Goal: Task Accomplishment & Management: Use online tool/utility

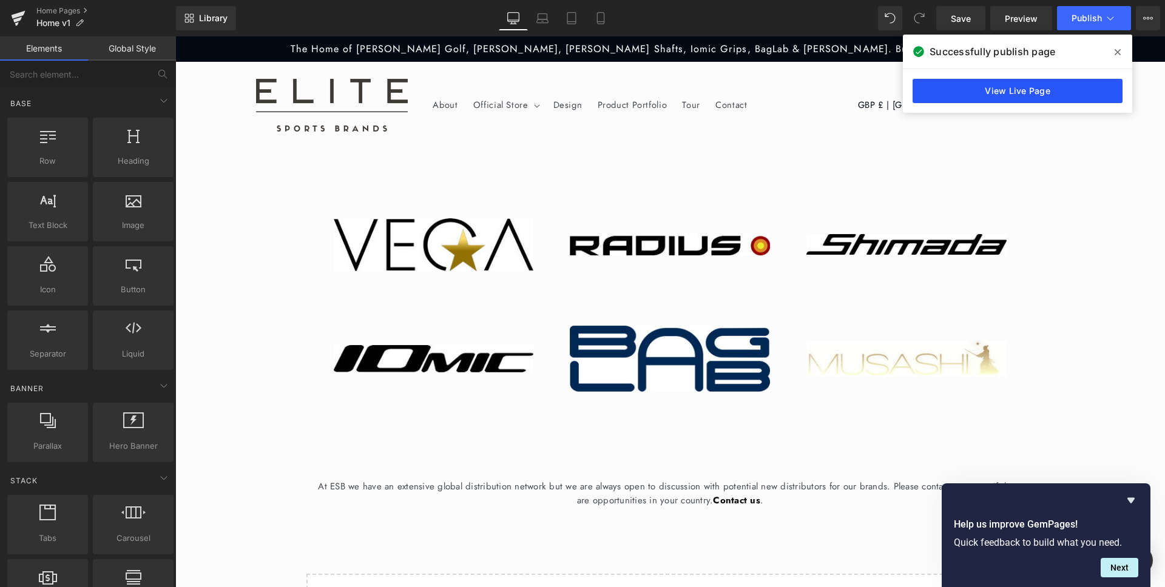
click at [1030, 92] on link "View Live Page" at bounding box center [1018, 91] width 210 height 24
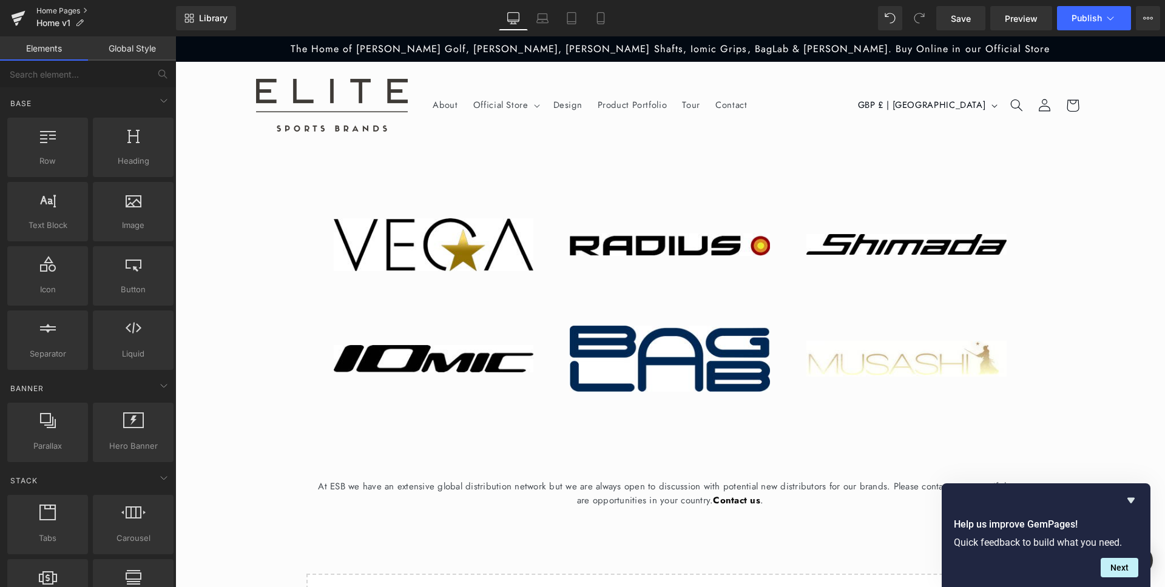
click at [52, 9] on link "Home Pages" at bounding box center [106, 11] width 140 height 10
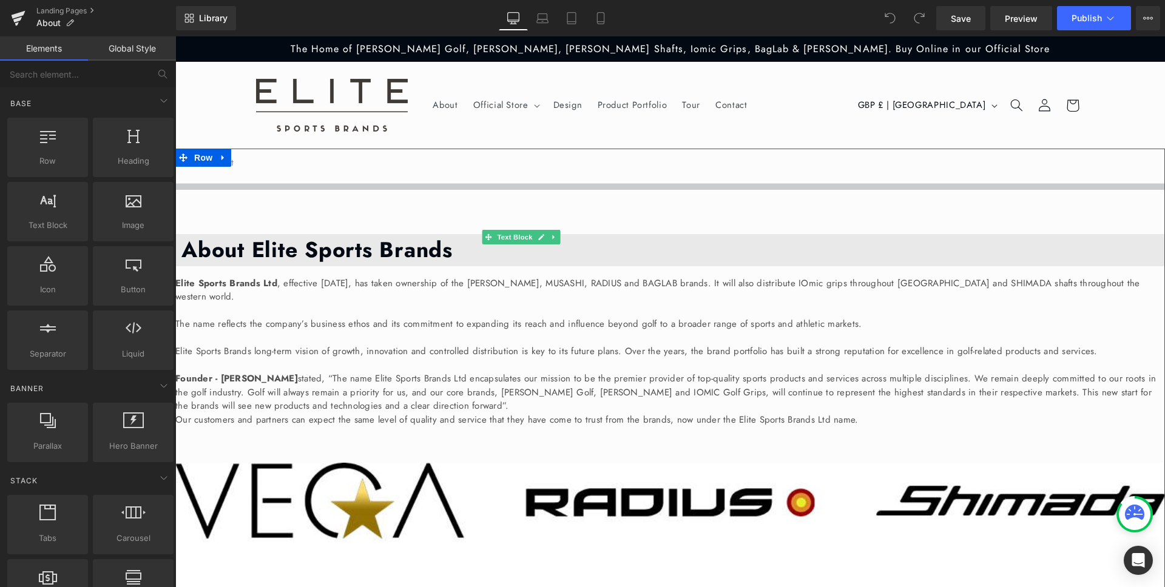
click at [676, 277] on p "Elite Sports Brands Ltd , effective [DATE], has taken ownership of the [PERSON_…" at bounding box center [670, 290] width 990 height 27
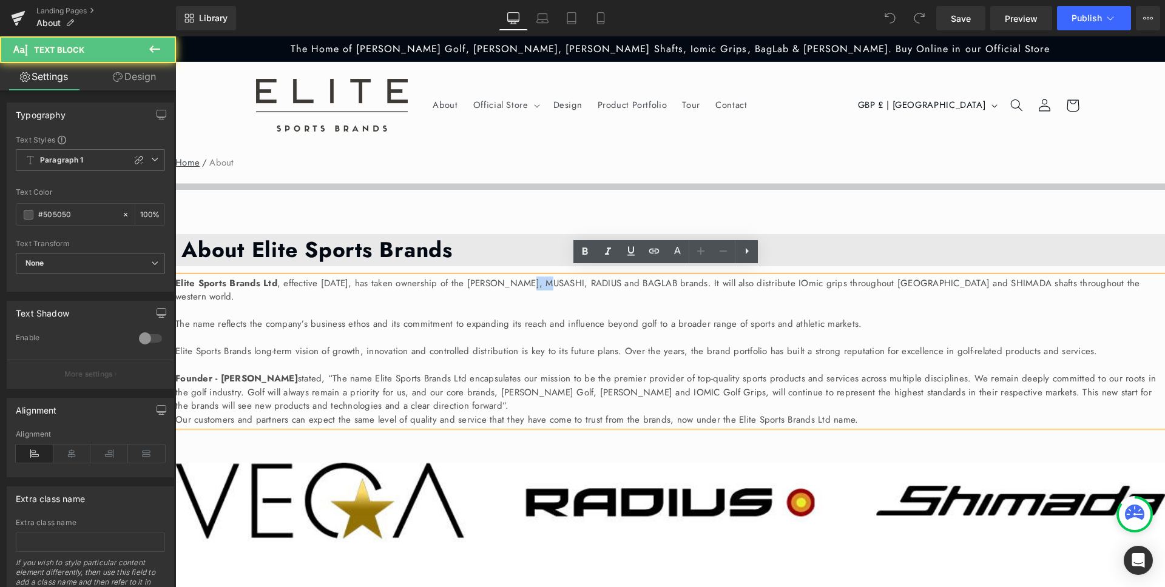
click at [676, 277] on p "Elite Sports Brands Ltd , effective [DATE], has taken ownership of the [PERSON_…" at bounding box center [670, 290] width 990 height 27
click at [654, 249] on icon at bounding box center [654, 251] width 15 height 15
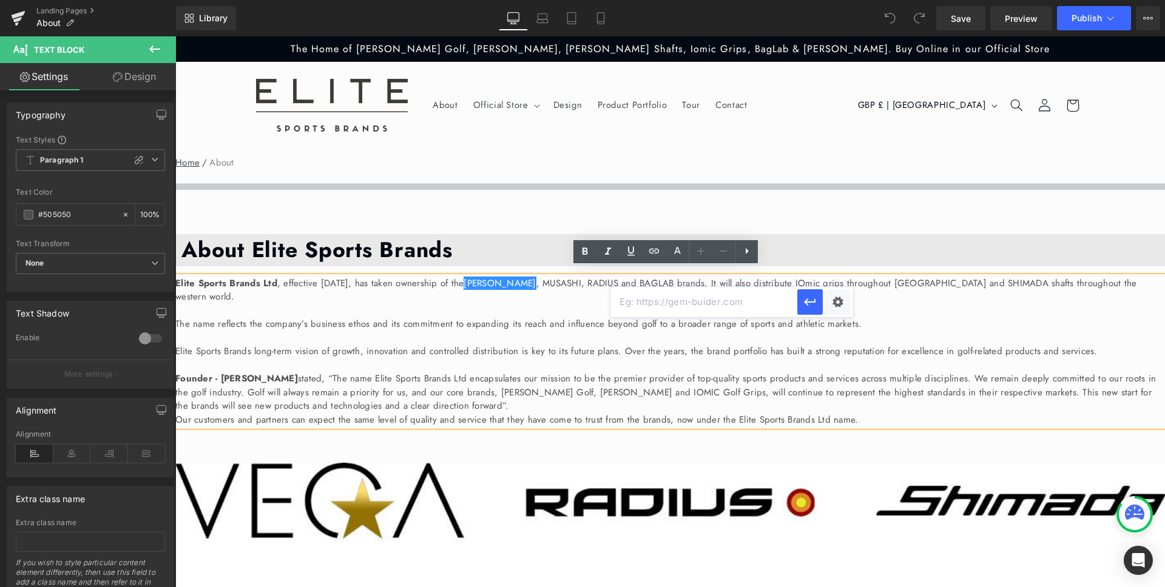
click at [685, 303] on input "text" at bounding box center [703, 302] width 187 height 30
paste input "[URL][DOMAIN_NAME][PERSON_NAME]"
type input "[URL][DOMAIN_NAME][PERSON_NAME]"
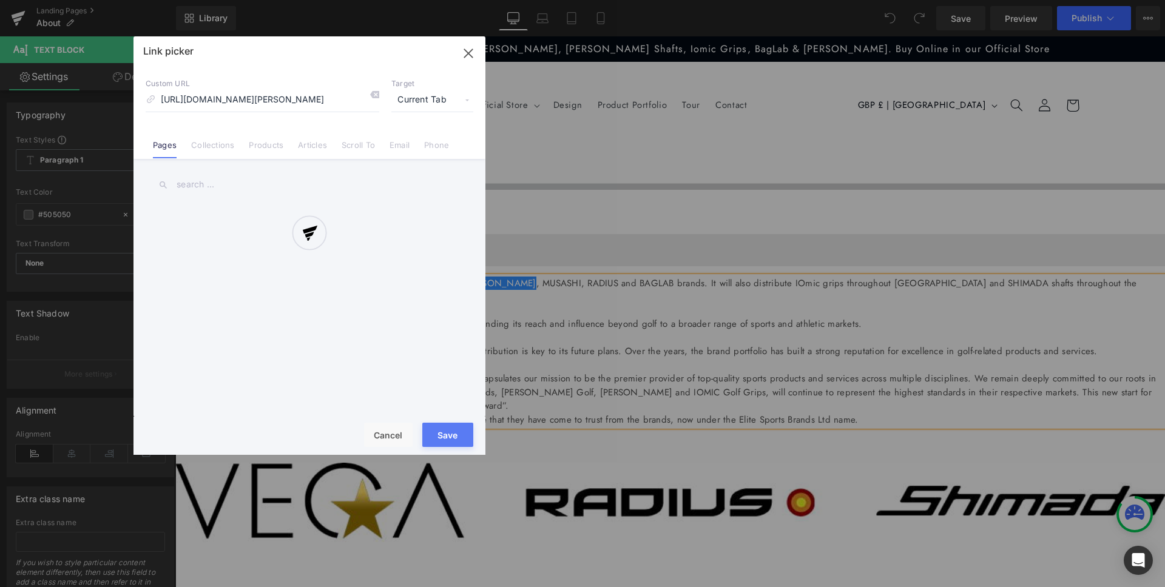
click at [839, 0] on div "Text Color Highlight Color #333333 Edit or remove link: Edit - Unlink - Cancel …" at bounding box center [582, 0] width 1165 height 0
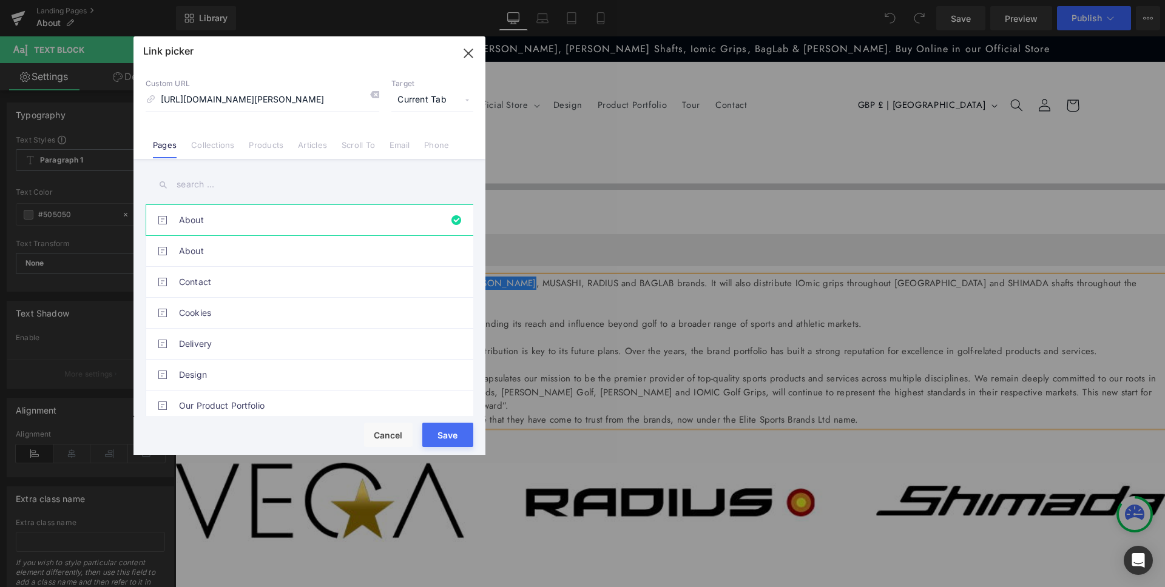
click at [433, 84] on p "Target" at bounding box center [432, 84] width 82 height 10
click at [434, 96] on span "Current Tab" at bounding box center [432, 100] width 82 height 23
click at [433, 144] on li "New Tab" at bounding box center [432, 143] width 94 height 21
click at [448, 431] on button "Save" at bounding box center [447, 435] width 51 height 24
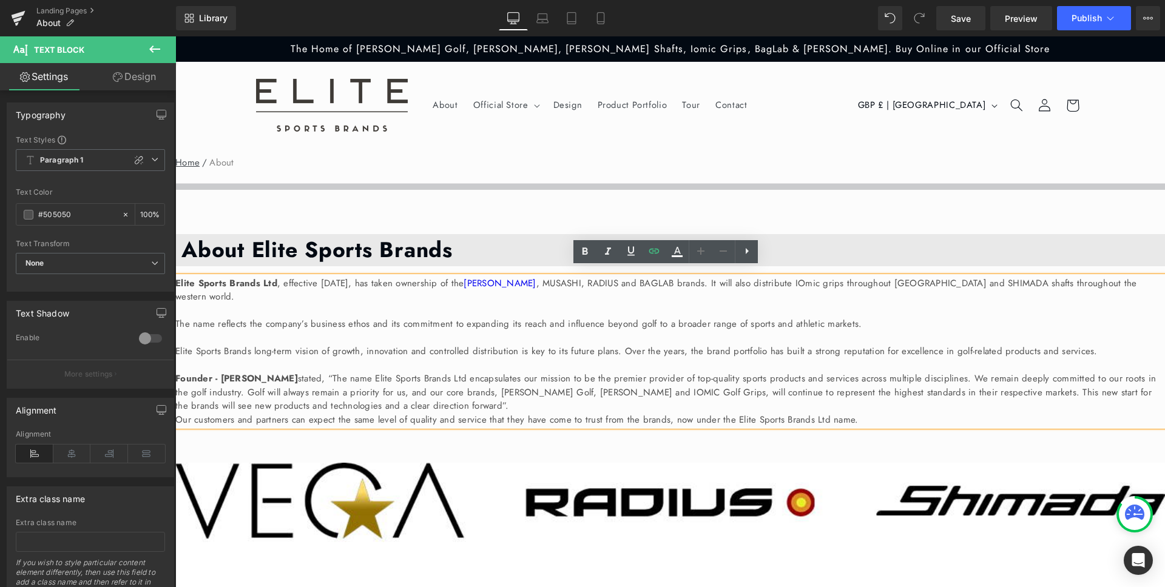
click at [700, 277] on p "Elite Sports Brands Ltd , effective [DATE], has taken ownership of the [PERSON_…" at bounding box center [670, 290] width 990 height 27
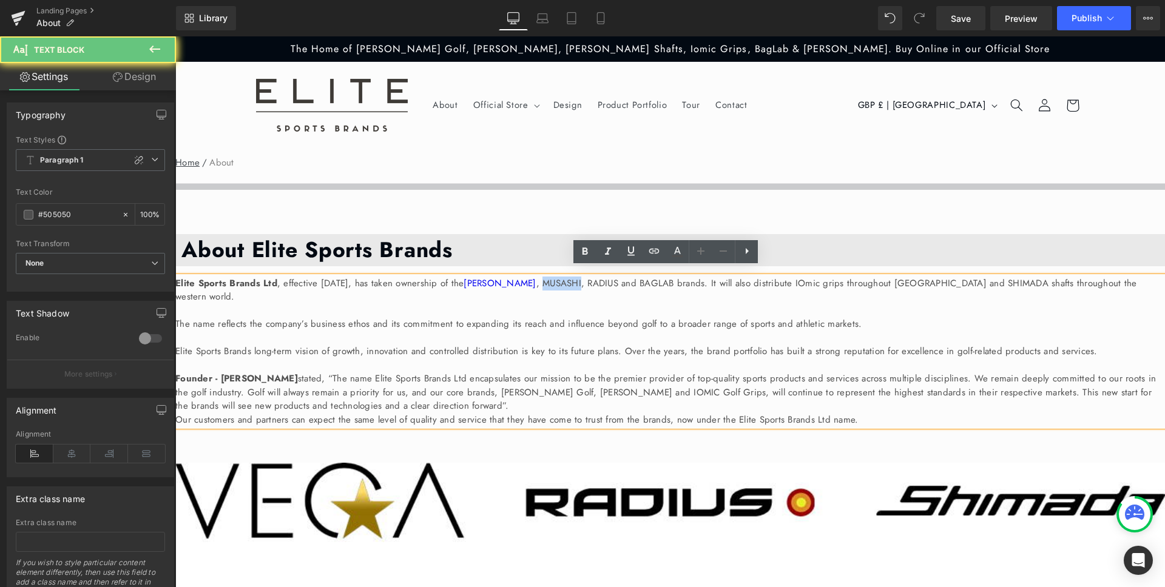
click at [700, 277] on p "Elite Sports Brands Ltd , effective [DATE], has taken ownership of the [PERSON_…" at bounding box center [670, 290] width 990 height 27
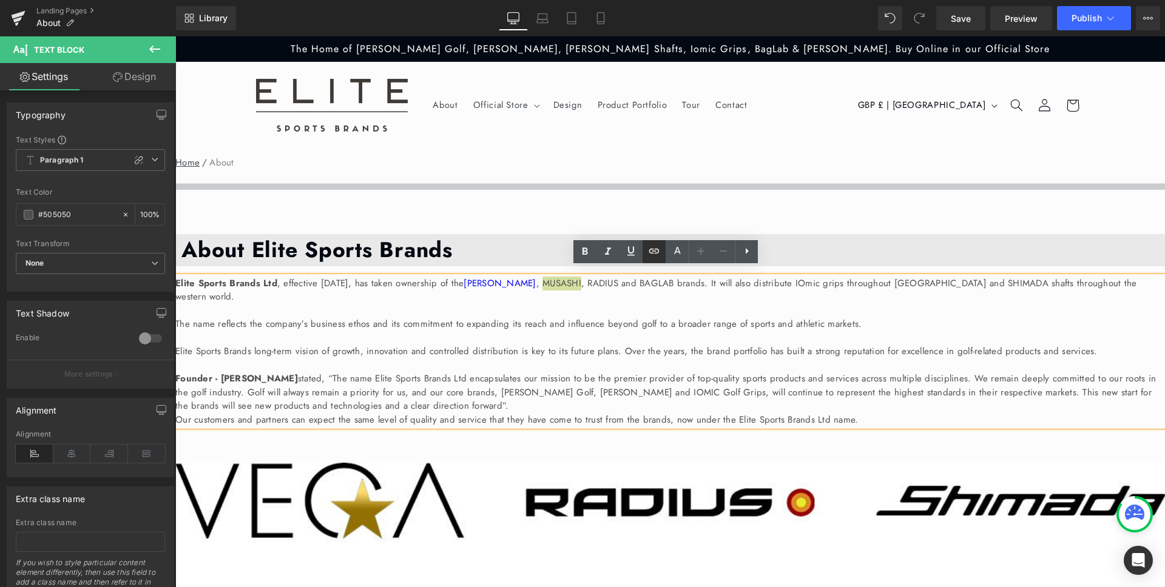
click at [660, 251] on icon at bounding box center [654, 251] width 15 height 15
click at [702, 300] on input "text" at bounding box center [741, 302] width 187 height 30
paste input "[URL][DOMAIN_NAME]"
click at [871, 0] on div "Text Color Highlight Color #333333 Edit or remove link: Edit - Unlink - Cancel …" at bounding box center [582, 0] width 1165 height 0
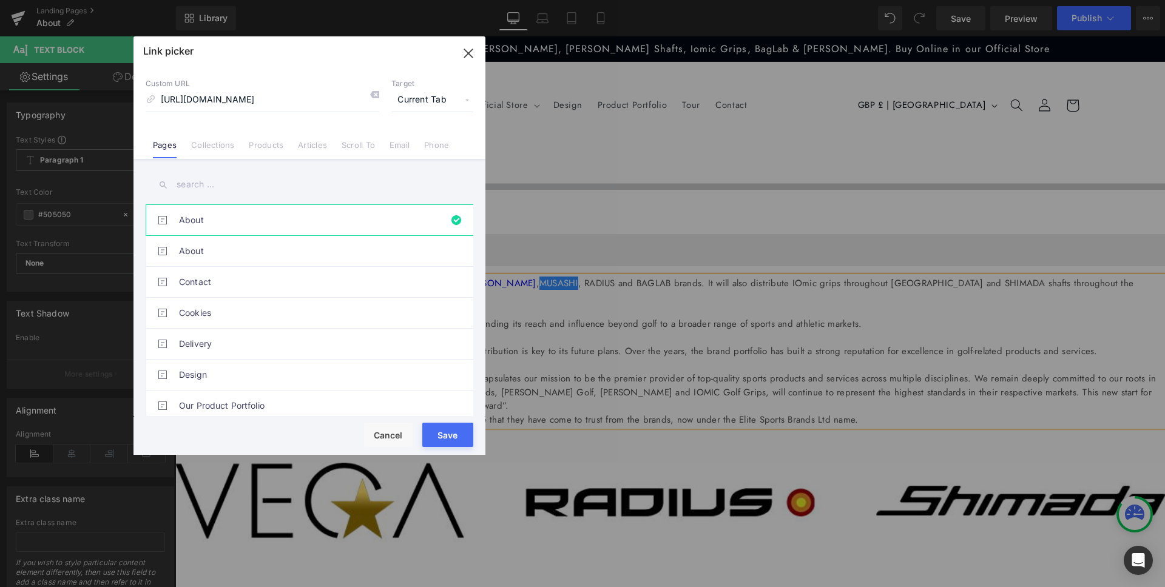
click at [430, 106] on span "Current Tab" at bounding box center [432, 100] width 82 height 23
click at [431, 142] on li "New Tab" at bounding box center [432, 143] width 94 height 21
click at [453, 437] on button "Save" at bounding box center [447, 435] width 51 height 24
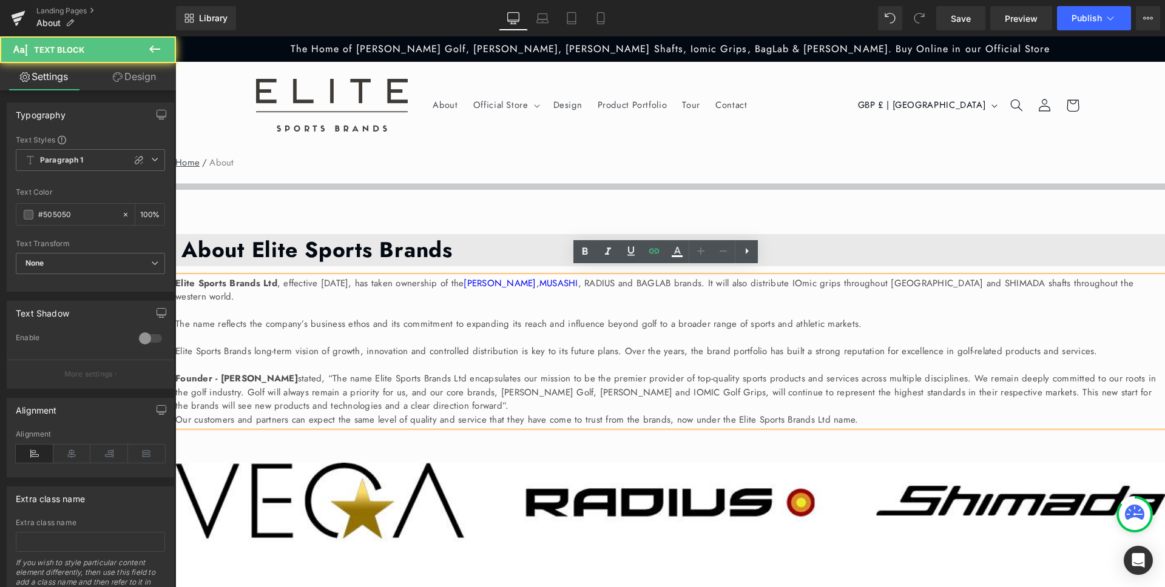
click at [755, 277] on p "Elite Sports Brands Ltd , effective [DATE], has taken ownership of the [PERSON_…" at bounding box center [670, 290] width 990 height 27
click at [652, 247] on icon at bounding box center [654, 251] width 15 height 15
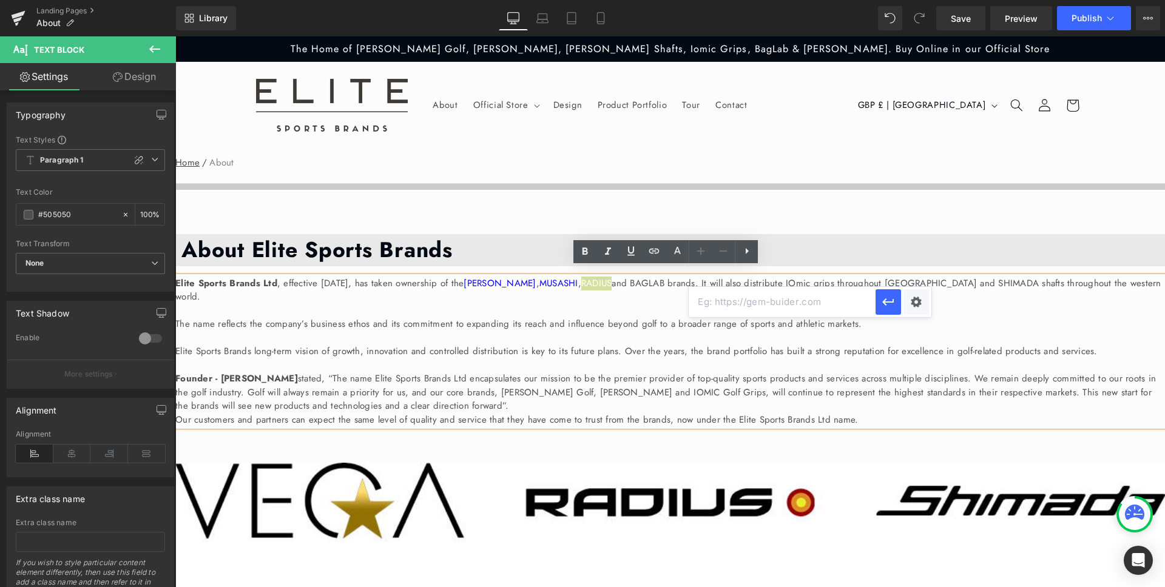
click at [757, 306] on input "text" at bounding box center [782, 302] width 187 height 30
paste input "[URL][DOMAIN_NAME]"
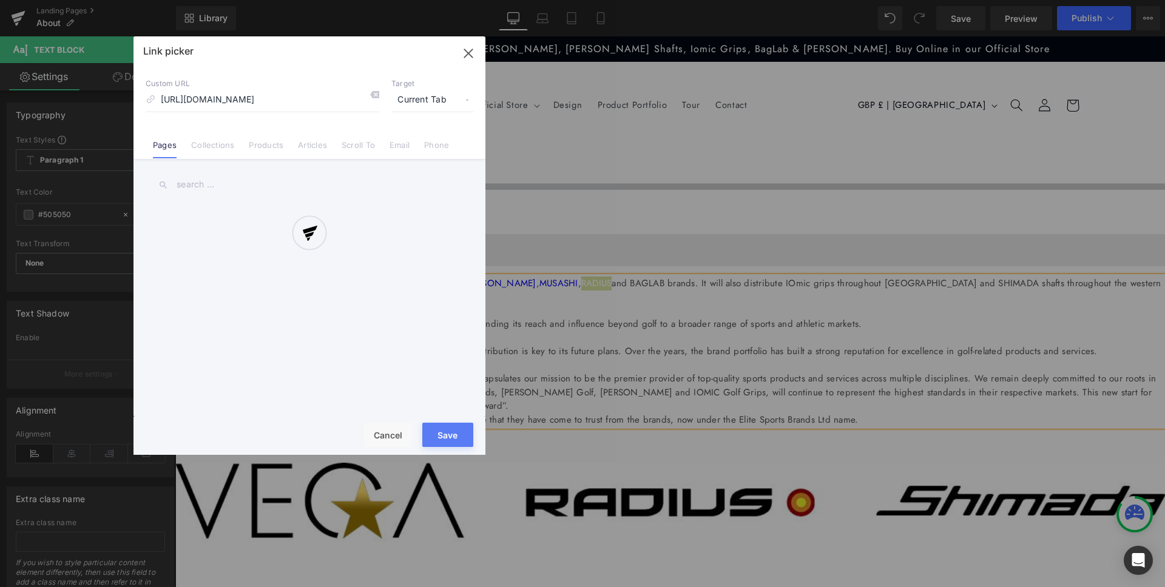
click at [920, 0] on div "Text Color Highlight Color #333333 Edit or remove link: Edit - Unlink - Cancel …" at bounding box center [582, 0] width 1165 height 0
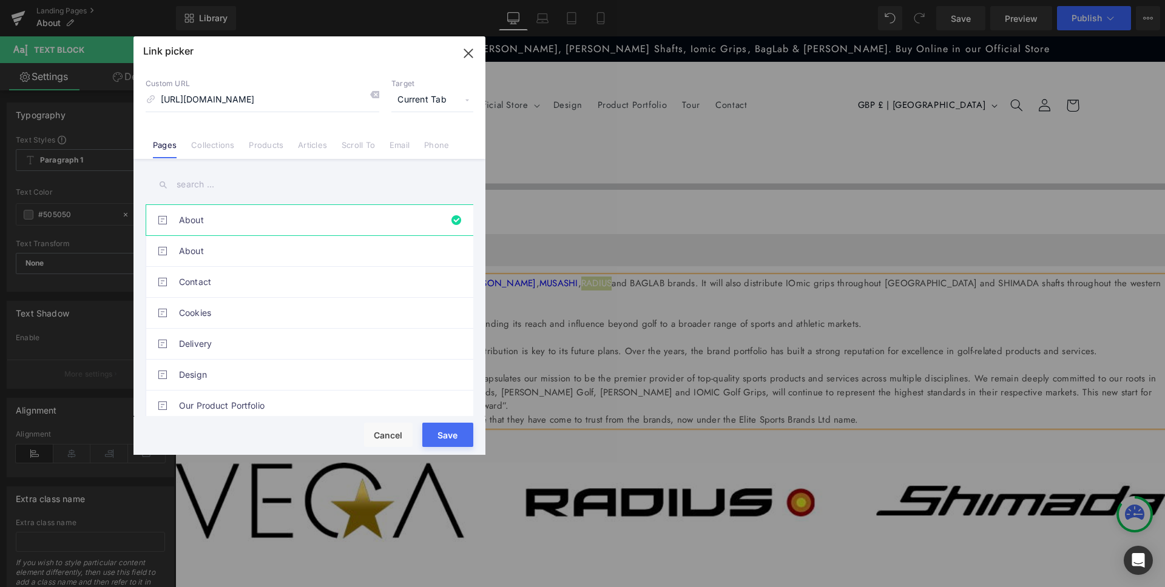
click at [426, 102] on span "Current Tab" at bounding box center [432, 100] width 82 height 23
click at [434, 141] on li "New Tab" at bounding box center [432, 143] width 94 height 21
click at [456, 434] on button "Save" at bounding box center [447, 435] width 51 height 24
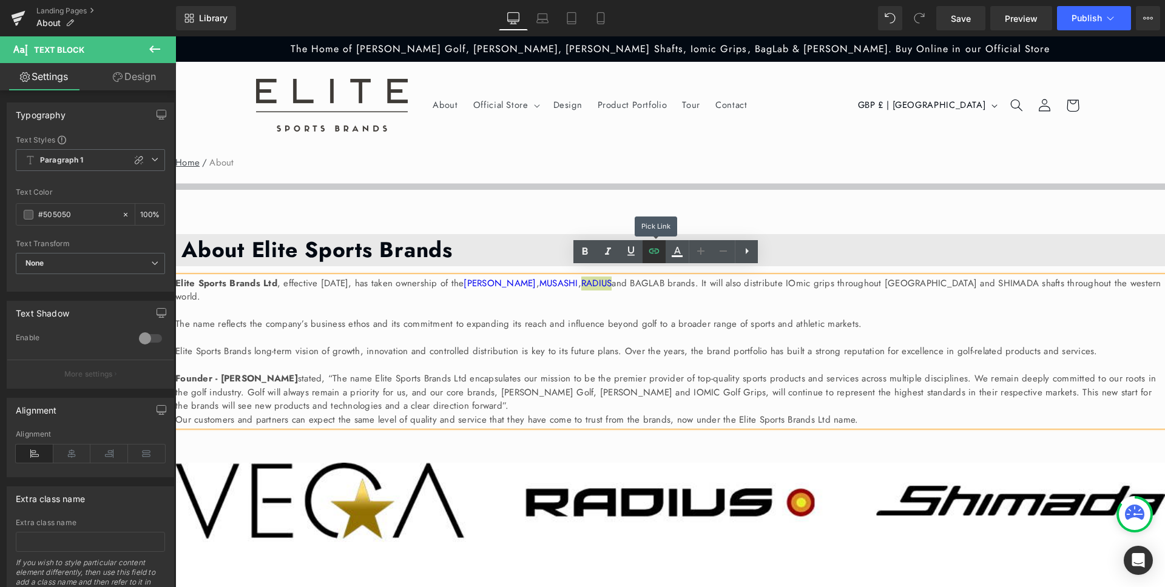
click at [654, 254] on icon at bounding box center [654, 251] width 15 height 15
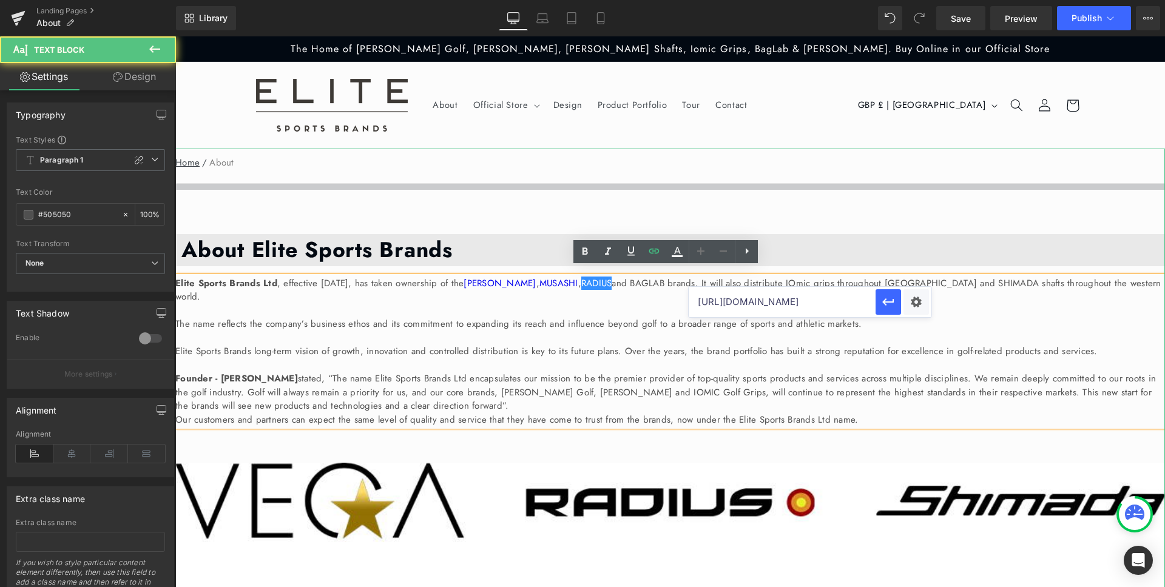
click at [940, 347] on p "Elite Sports Brands long-term vision of growth, innovation and controlled distr…" at bounding box center [670, 352] width 990 height 14
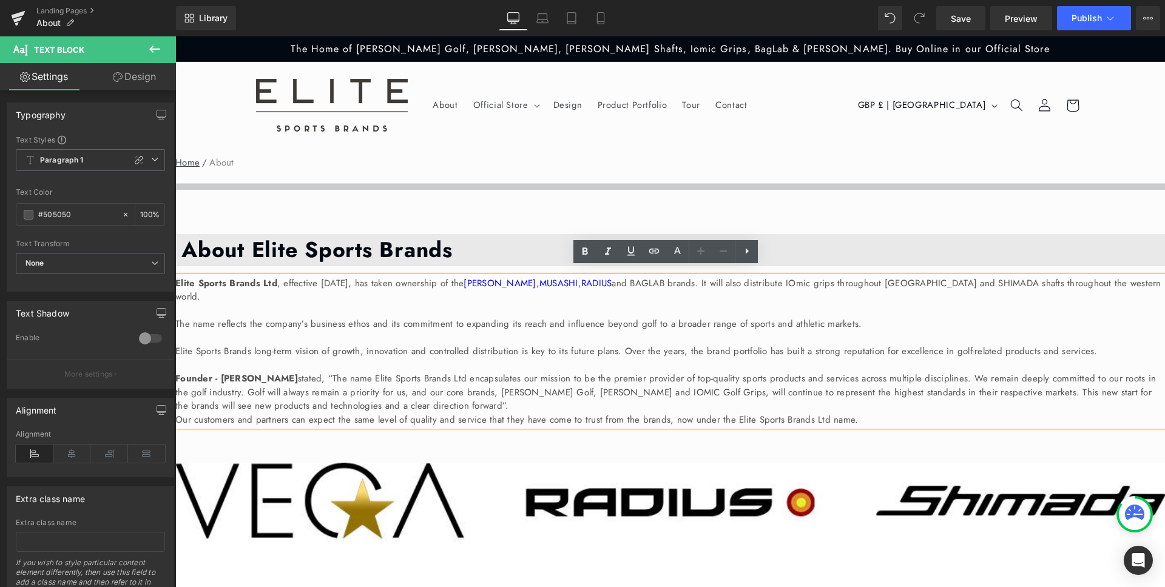
click at [800, 277] on p "Elite Sports Brands Ltd , effective [DATE], has taken ownership of the [PERSON_…" at bounding box center [670, 290] width 990 height 27
click at [650, 251] on icon at bounding box center [654, 251] width 15 height 15
click at [800, 313] on input "text" at bounding box center [835, 302] width 187 height 30
paste input "[URL][DOMAIN_NAME]"
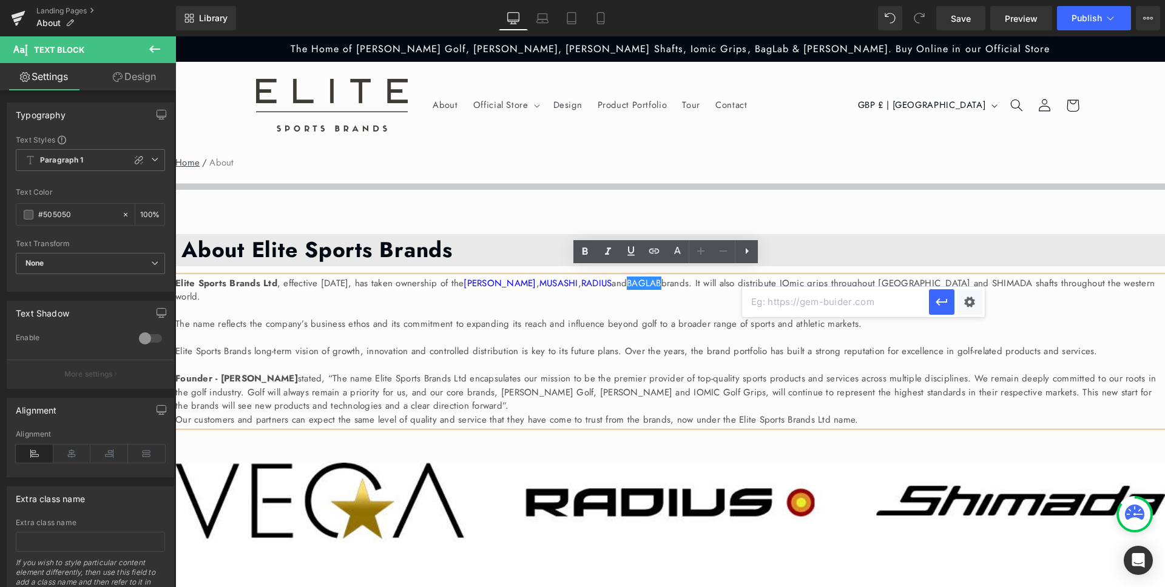
type input "[URL][DOMAIN_NAME]"
click at [965, 0] on div "Text Color Highlight Color #333333 Edit or remove link: Edit - Unlink - Cancel …" at bounding box center [582, 0] width 1165 height 0
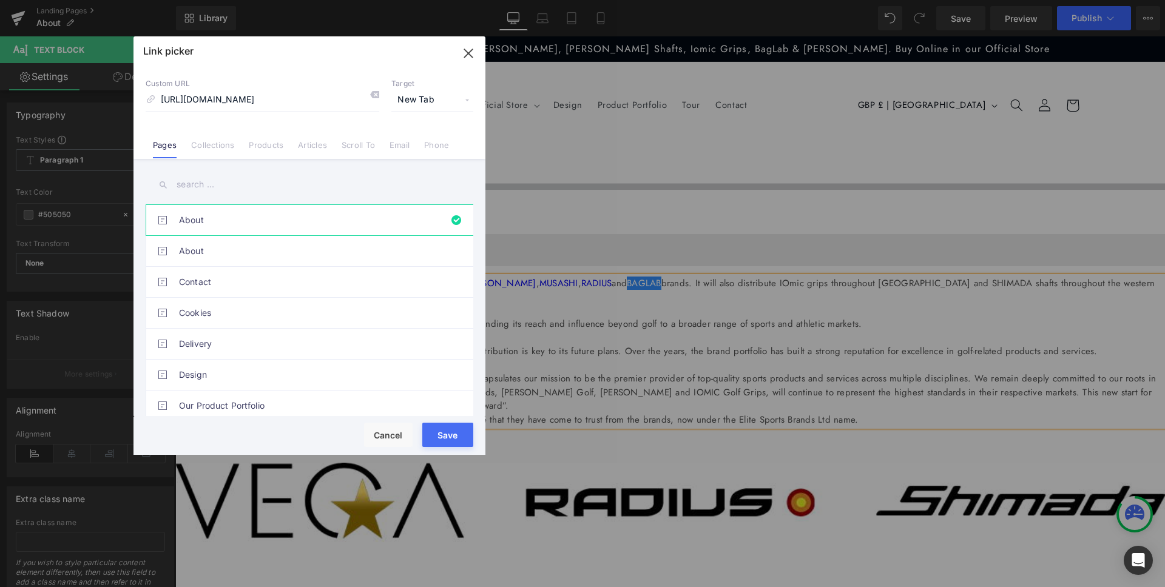
click at [432, 93] on span "New Tab" at bounding box center [432, 100] width 82 height 23
drag, startPoint x: 443, startPoint y: 442, endPoint x: 268, endPoint y: 404, distance: 178.8
click at [443, 442] on button "Save" at bounding box center [447, 435] width 51 height 24
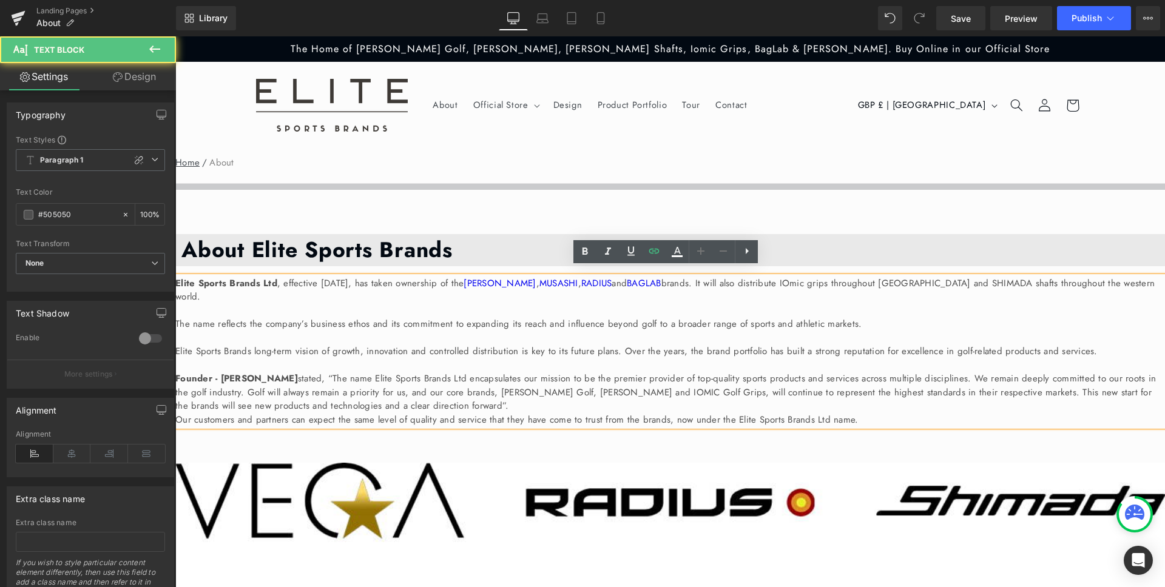
click at [945, 277] on p "Elite Sports Brands Ltd , effective [DATE], has taken ownership of the [PERSON_…" at bounding box center [670, 290] width 990 height 27
click at [654, 248] on icon at bounding box center [654, 251] width 15 height 15
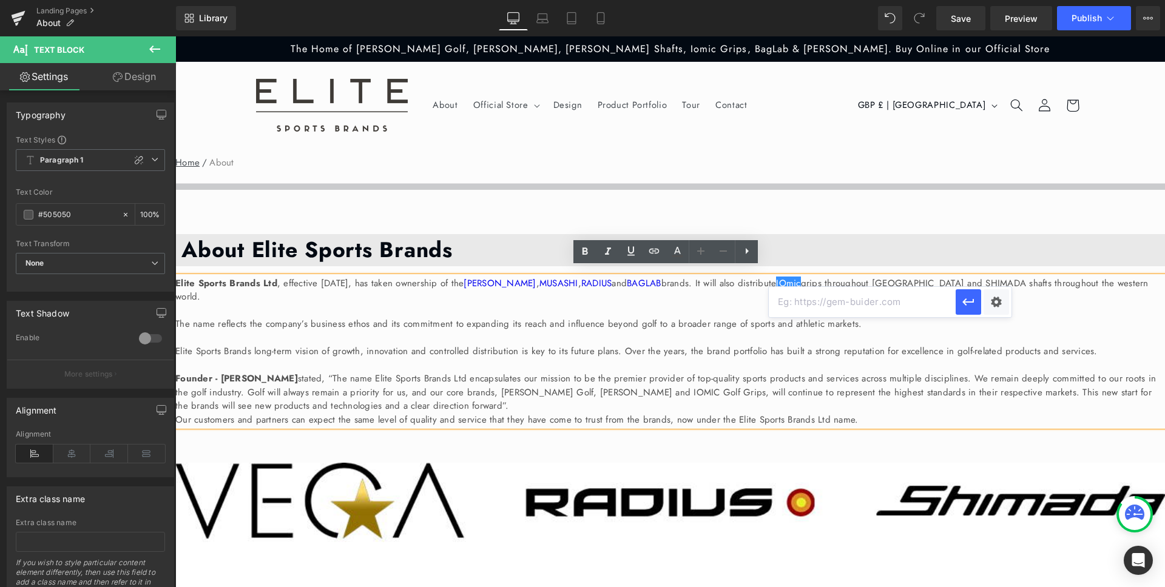
click at [839, 300] on input "text" at bounding box center [862, 302] width 187 height 30
paste input "[URL][DOMAIN_NAME]"
click at [992, 0] on div "Text Color Highlight Color #333333 Edit or remove link: Edit - Unlink - Cancel …" at bounding box center [582, 0] width 1165 height 0
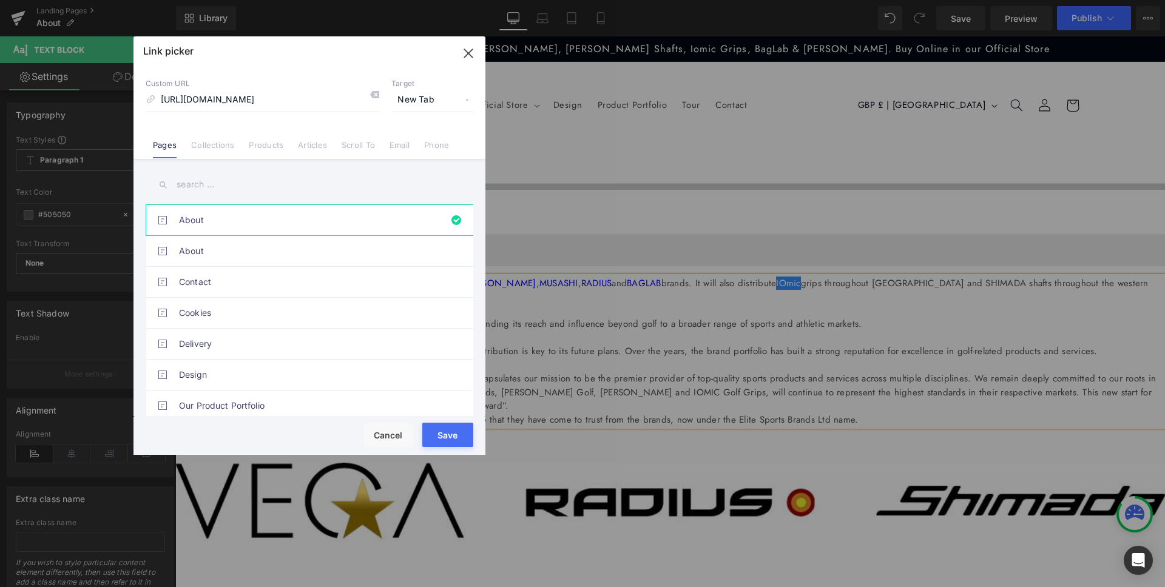
click at [439, 417] on div "Save Cancel" at bounding box center [310, 436] width 352 height 38
drag, startPoint x: 442, startPoint y: 427, endPoint x: 266, endPoint y: 391, distance: 179.1
click at [442, 427] on button "Save" at bounding box center [447, 435] width 51 height 24
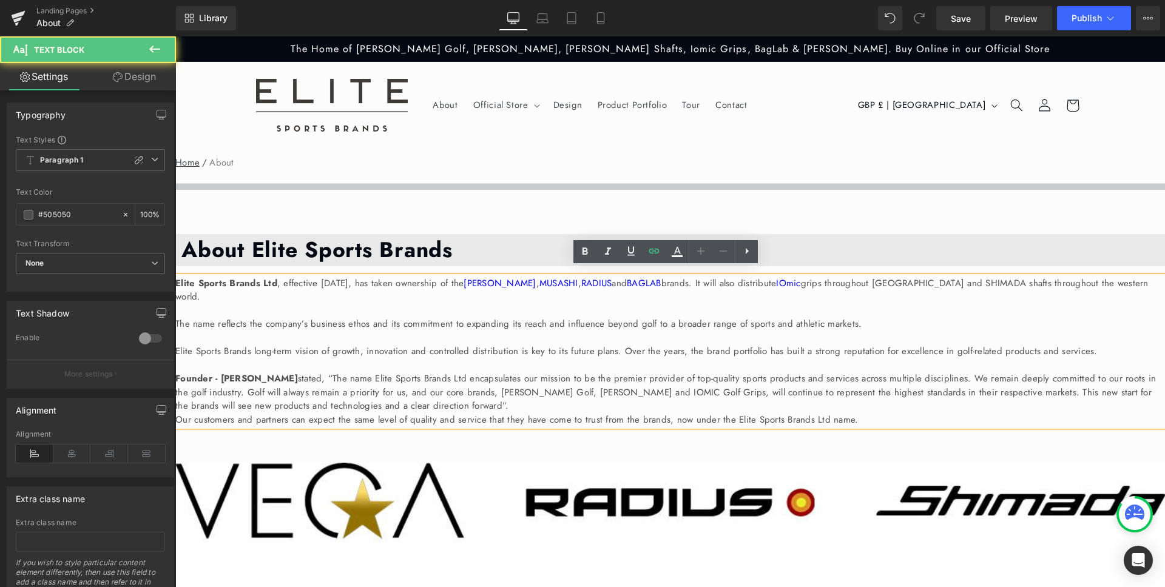
click at [428, 286] on p "Elite Sports Brands Ltd , effective [DATE], has taken ownership of the [PERSON_…" at bounding box center [670, 290] width 990 height 27
click at [429, 286] on p "Elite Sports Brands Ltd , effective [DATE], has taken ownership of the [PERSON_…" at bounding box center [670, 290] width 990 height 27
click at [651, 251] on icon at bounding box center [654, 251] width 15 height 15
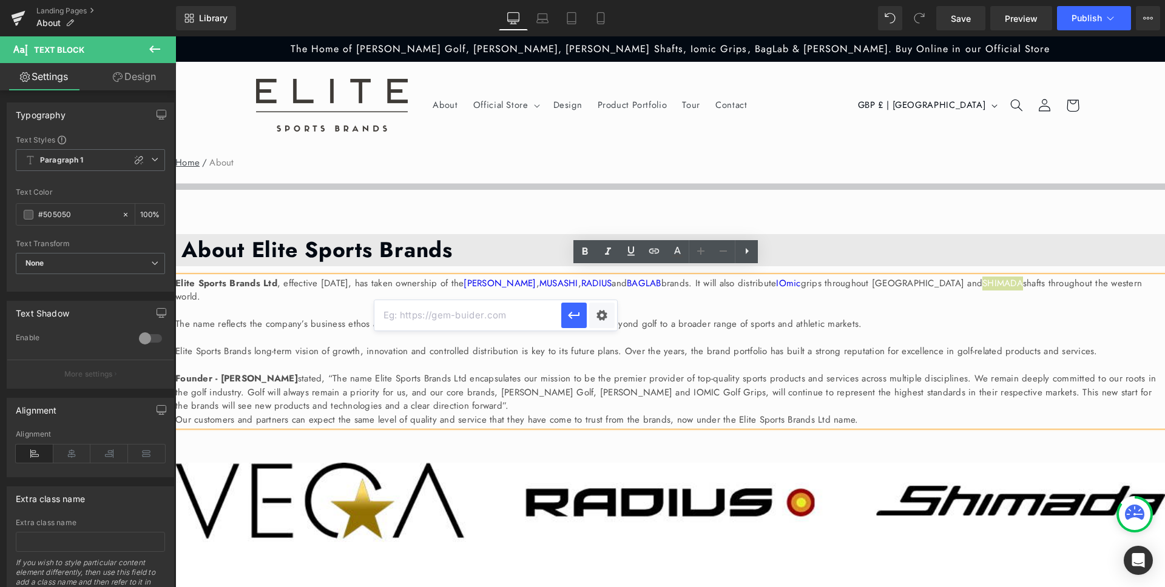
click at [484, 318] on input "text" at bounding box center [467, 315] width 187 height 30
paste input "[URL][DOMAIN_NAME]"
type input "[URL][DOMAIN_NAME]"
click at [598, 0] on div "Text Color Highlight Color #333333 Edit or remove link: Edit - Unlink - Cancel …" at bounding box center [582, 0] width 1165 height 0
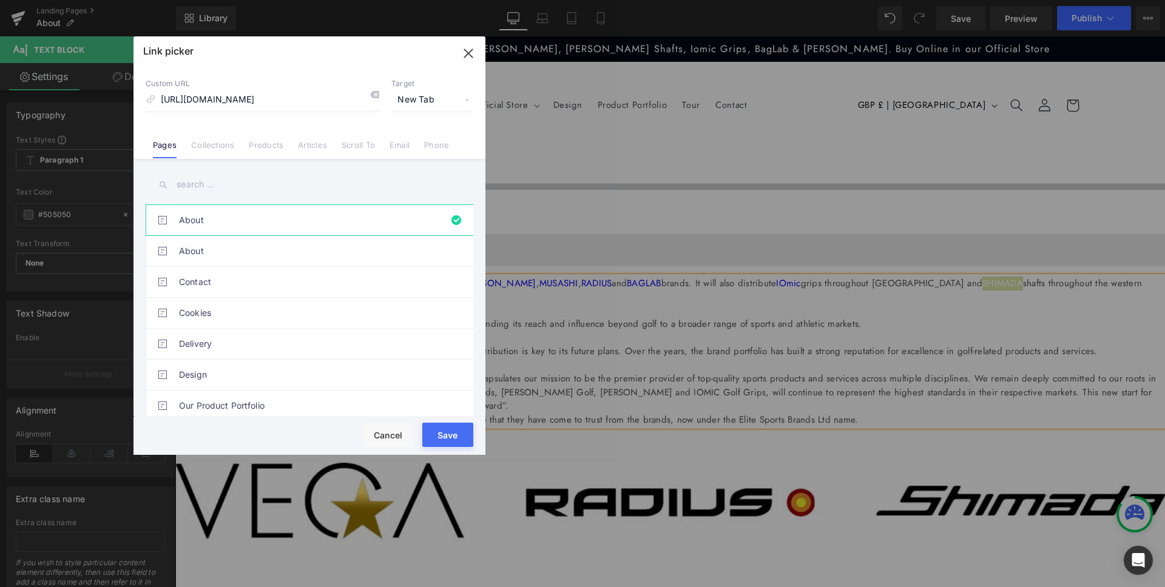
click at [458, 432] on button "Save" at bounding box center [447, 435] width 51 height 24
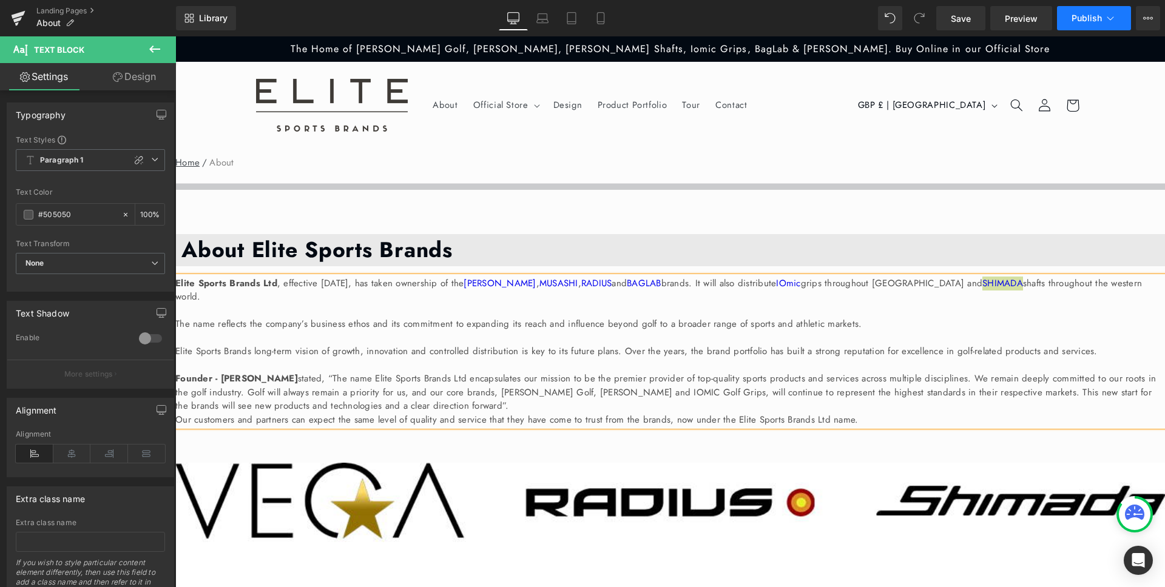
click at [1080, 21] on span "Publish" at bounding box center [1087, 18] width 30 height 10
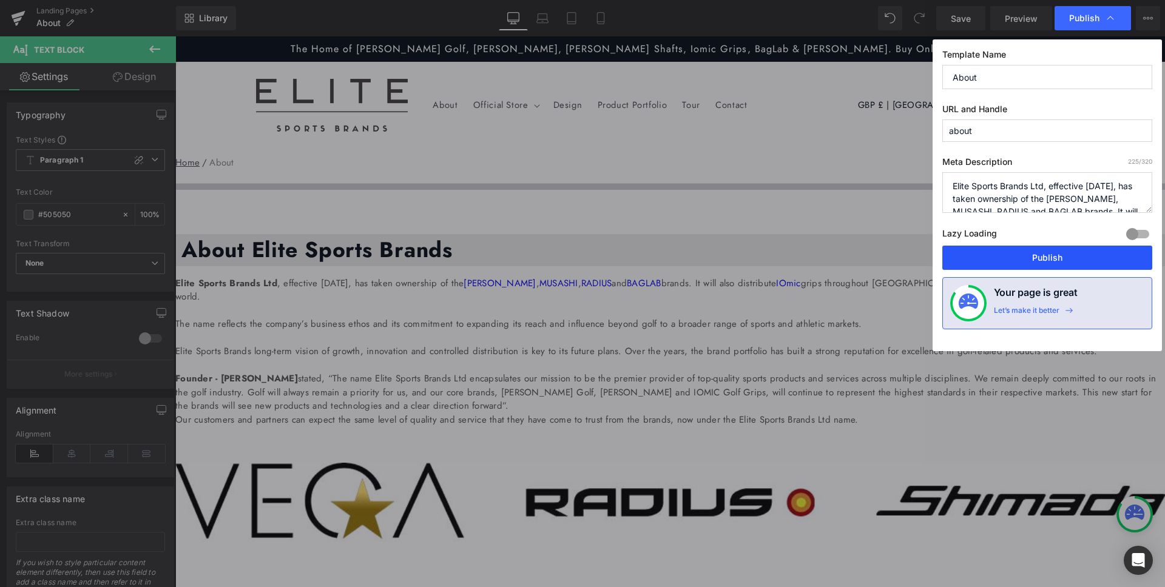
click at [1056, 259] on button "Publish" at bounding box center [1047, 258] width 210 height 24
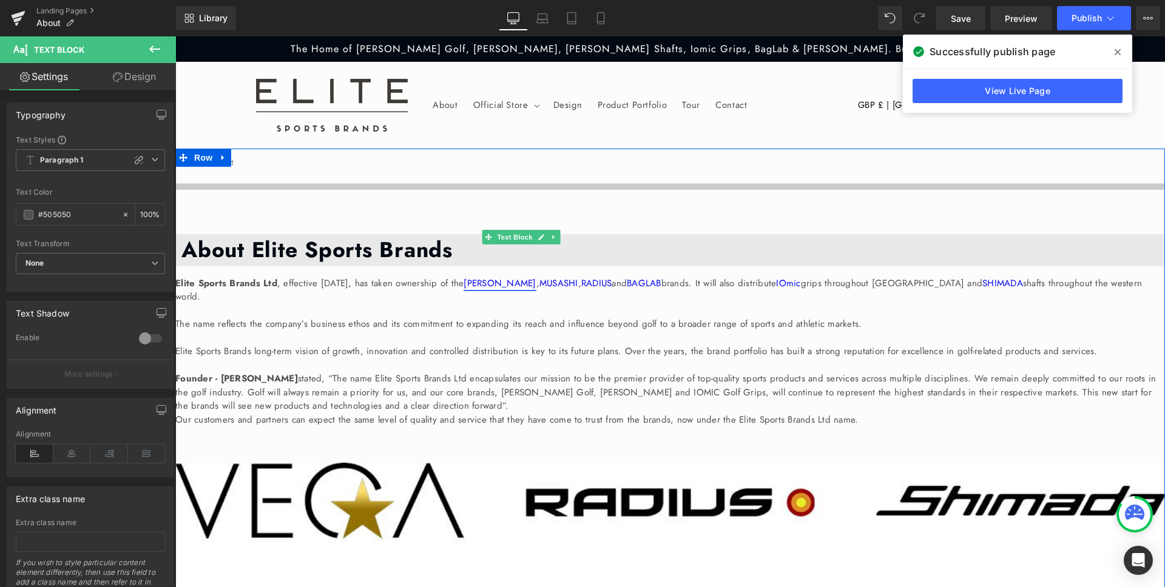
click at [536, 277] on link "[PERSON_NAME]" at bounding box center [500, 283] width 72 height 13
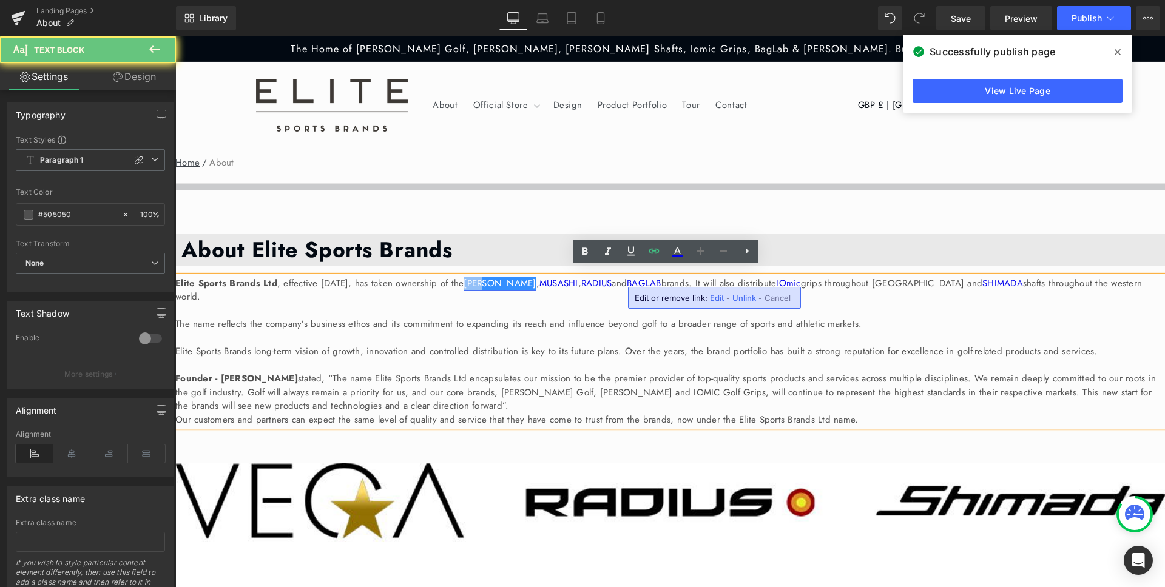
click at [536, 277] on link "[PERSON_NAME]" at bounding box center [500, 283] width 72 height 13
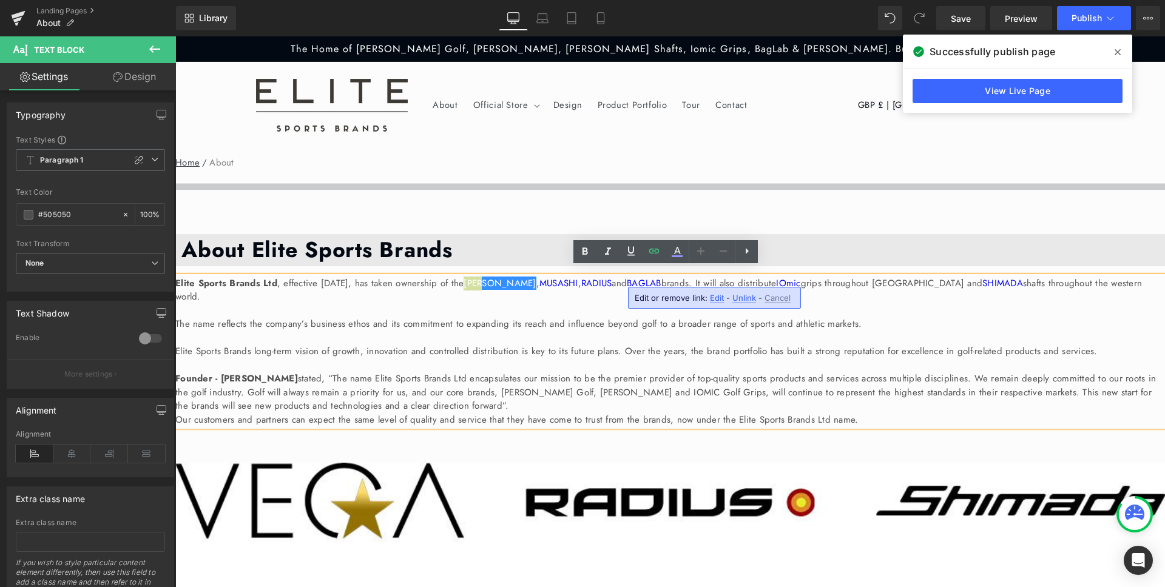
click at [722, 299] on div "Edit or remove link: Edit - Unlink - Cancel" at bounding box center [714, 298] width 173 height 22
click at [718, 297] on span "Edit" at bounding box center [717, 298] width 14 height 10
click at [823, 303] on div at bounding box center [825, 302] width 56 height 30
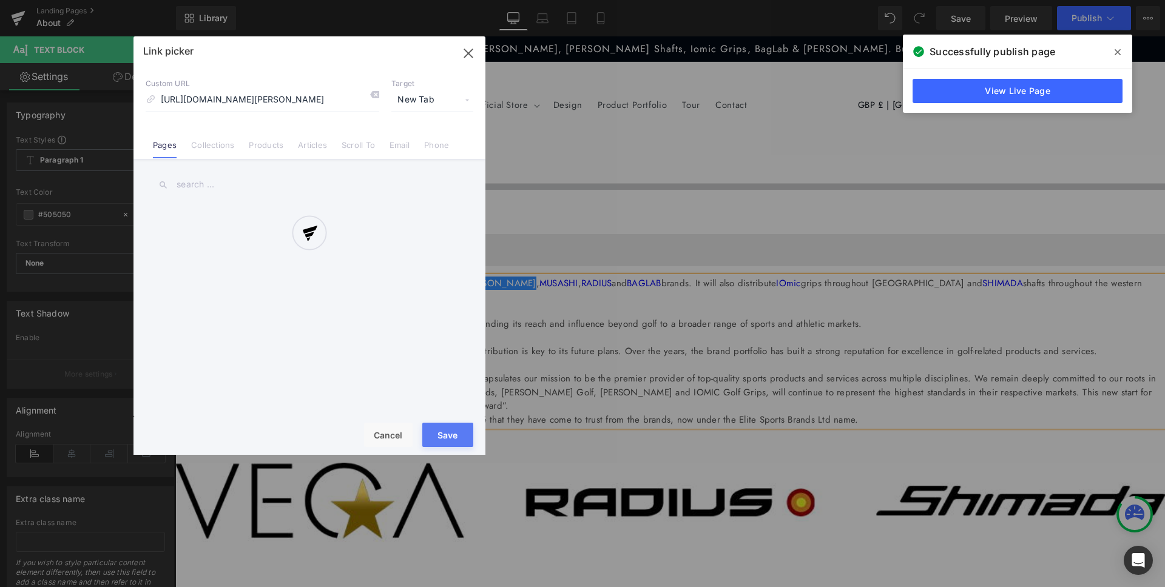
click at [837, 0] on div "Text Color Highlight Color #333333 Edit or remove link: Edit - Unlink - Cancel …" at bounding box center [582, 0] width 1165 height 0
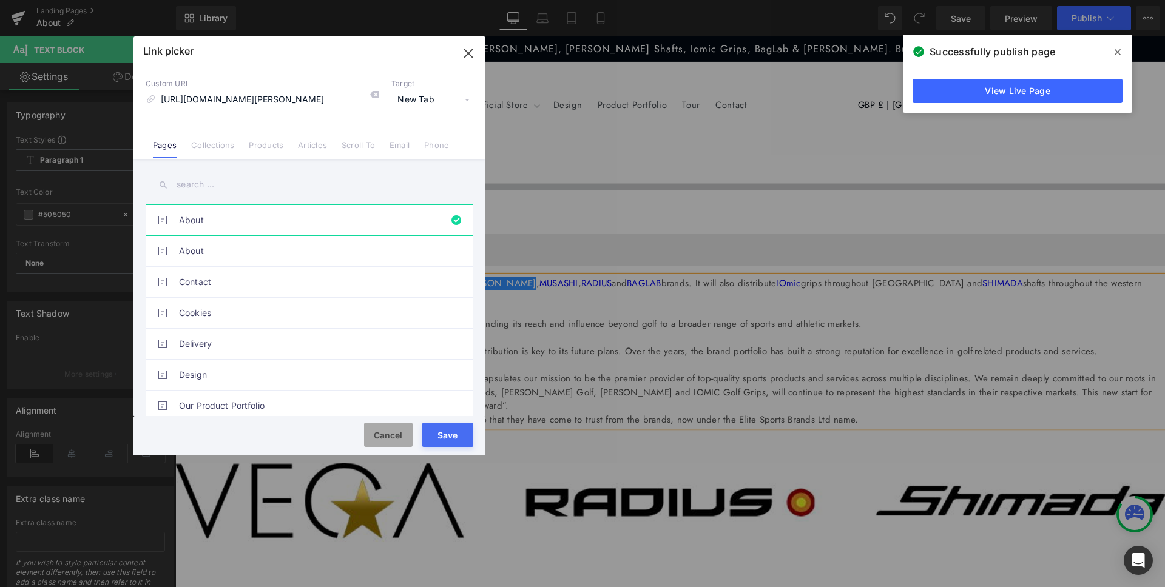
drag, startPoint x: 375, startPoint y: 433, endPoint x: 200, endPoint y: 396, distance: 178.8
click at [375, 433] on button "Cancel" at bounding box center [388, 435] width 49 height 24
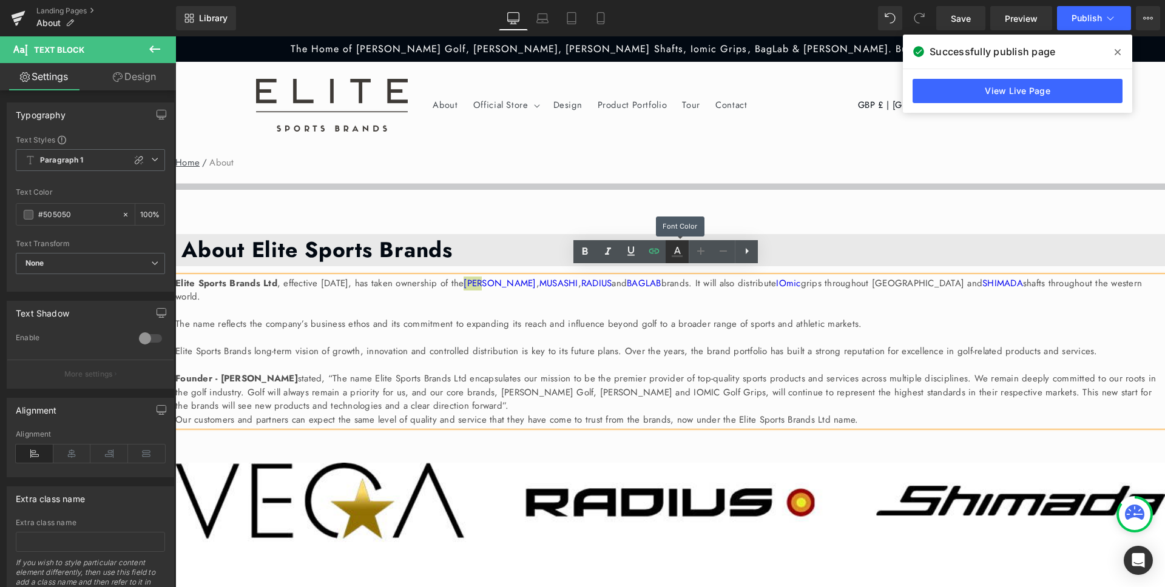
click at [680, 251] on icon at bounding box center [677, 252] width 15 height 15
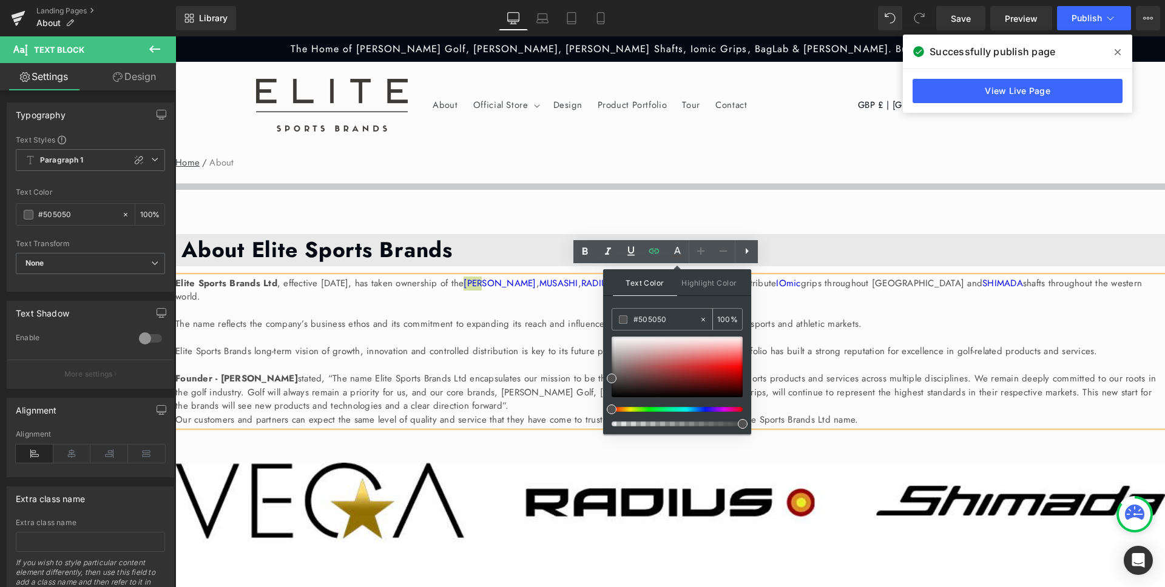
click at [643, 320] on input "#505050" at bounding box center [667, 319] width 66 height 13
paste input "339965"
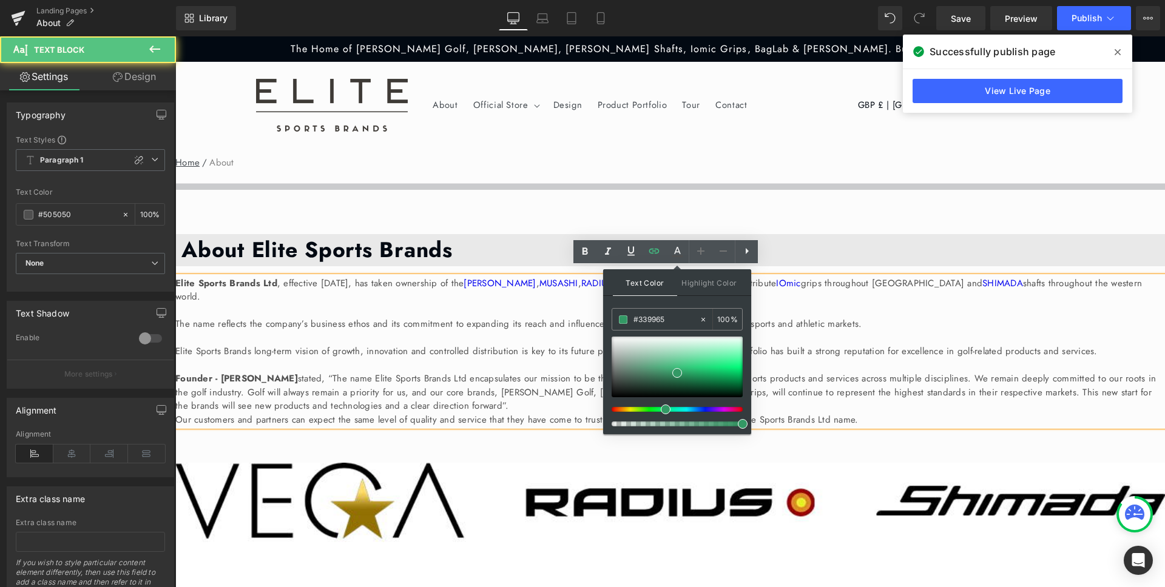
click at [826, 368] on p at bounding box center [670, 366] width 990 height 14
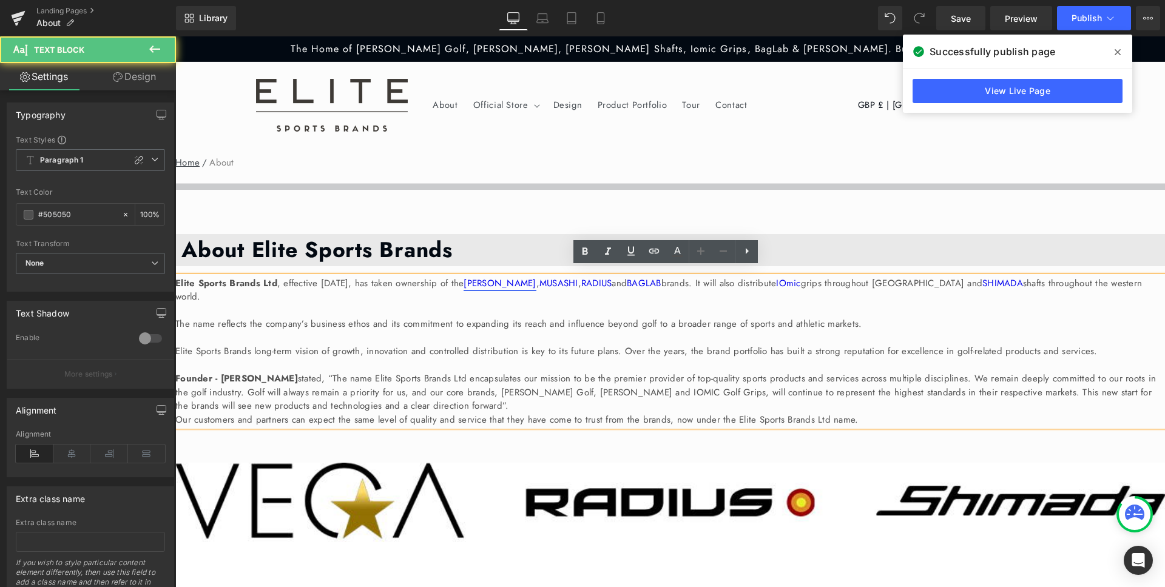
click at [536, 277] on link "[PERSON_NAME]" at bounding box center [500, 283] width 72 height 13
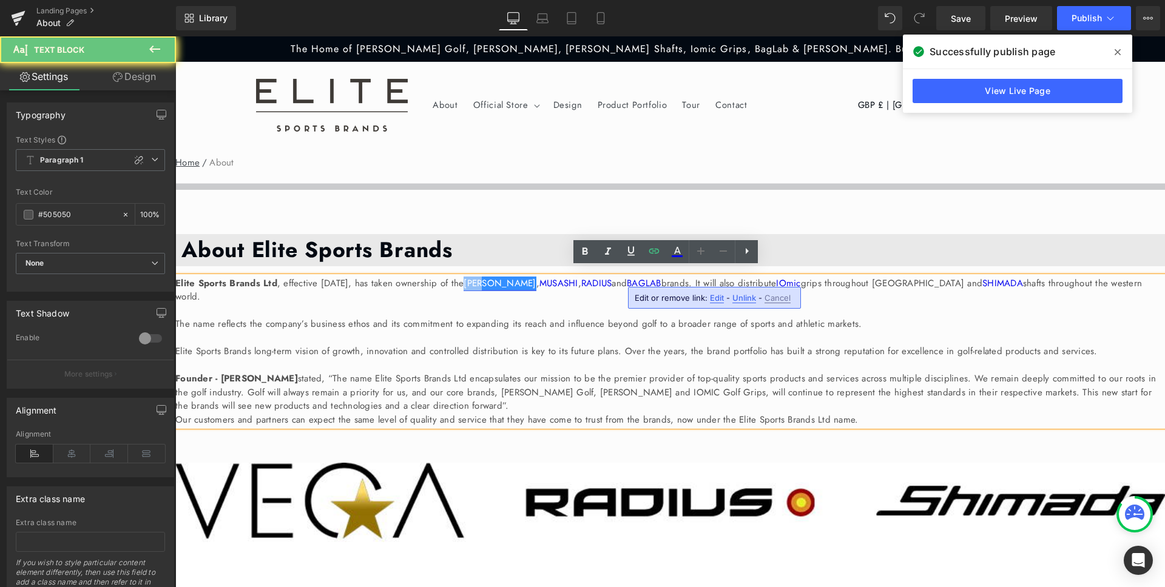
click at [536, 277] on link "[PERSON_NAME]" at bounding box center [500, 283] width 72 height 13
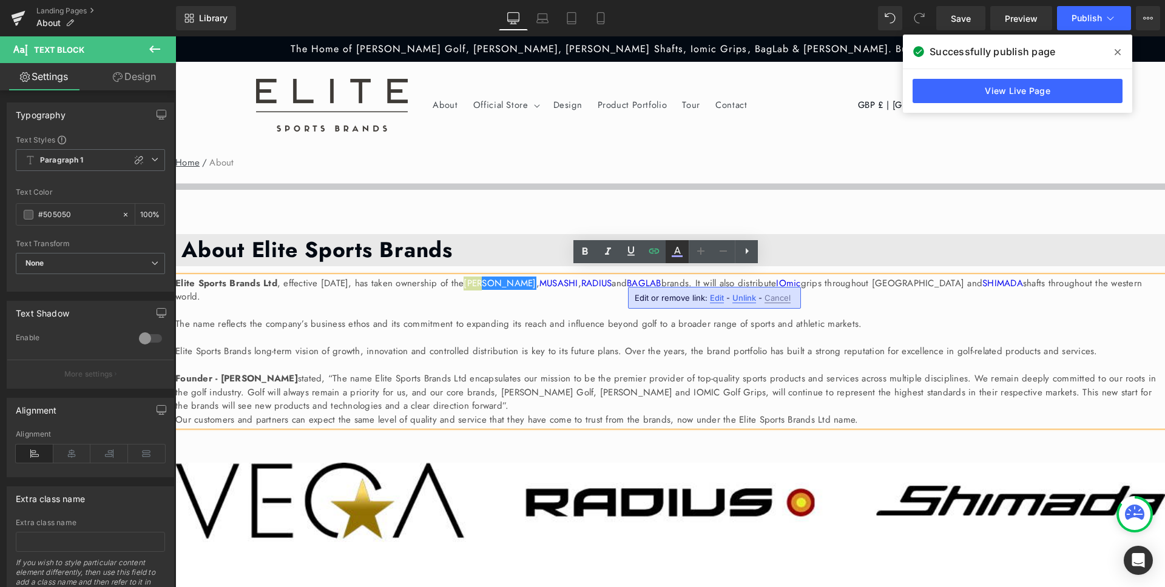
click at [680, 251] on icon at bounding box center [677, 252] width 15 height 15
type input "#ffffff"
type input "100"
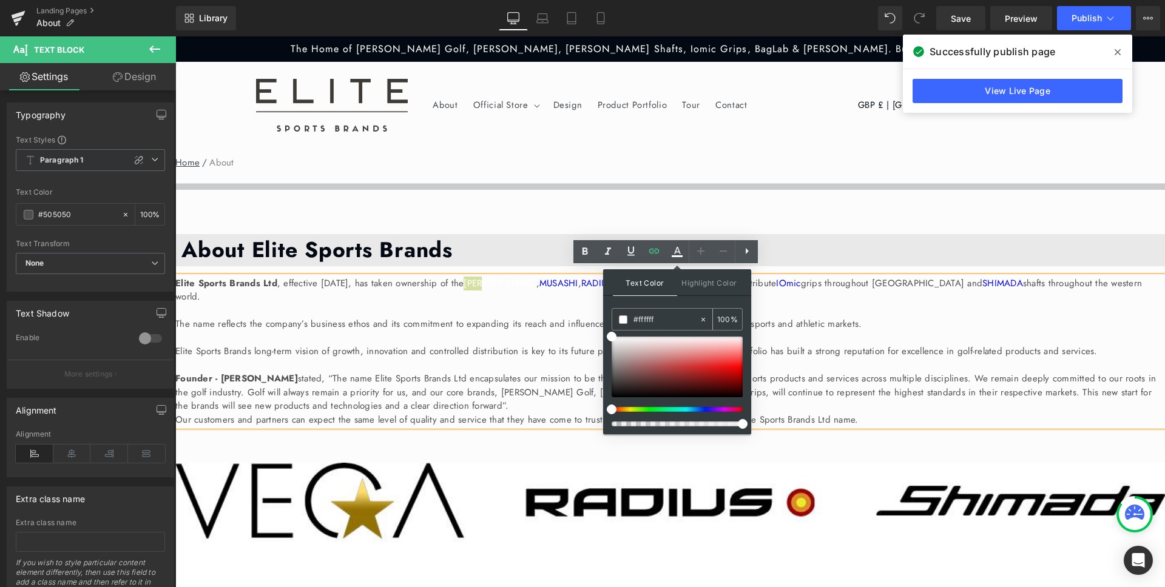
click at [642, 319] on input "#ffffff" at bounding box center [667, 319] width 66 height 13
click at [641, 320] on input "#ffffff" at bounding box center [667, 319] width 66 height 13
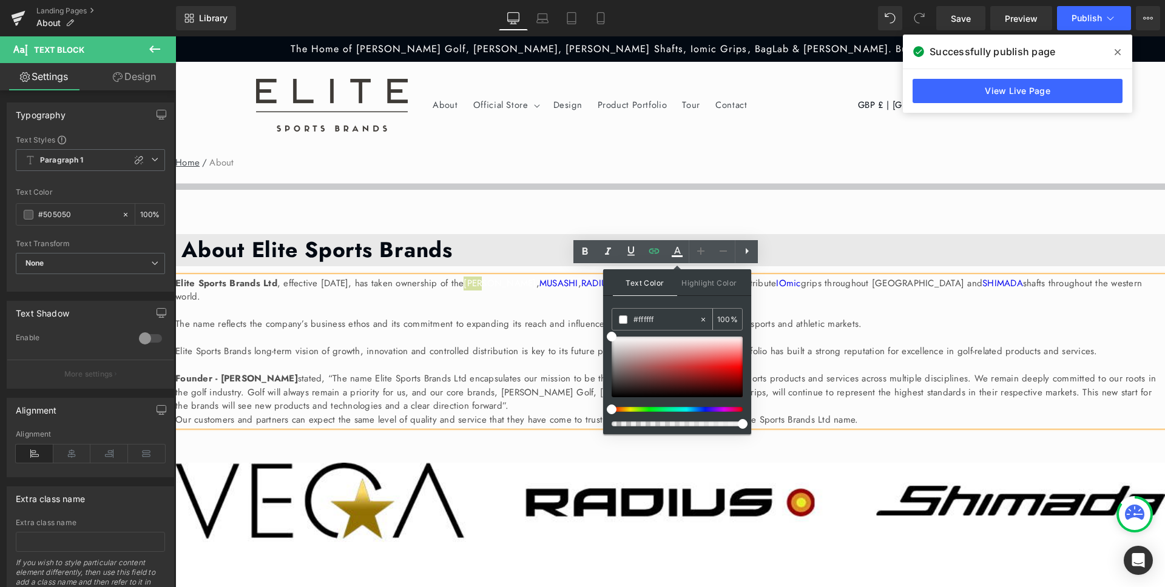
click at [641, 320] on input "#ffffff" at bounding box center [667, 319] width 66 height 13
paste input "339965"
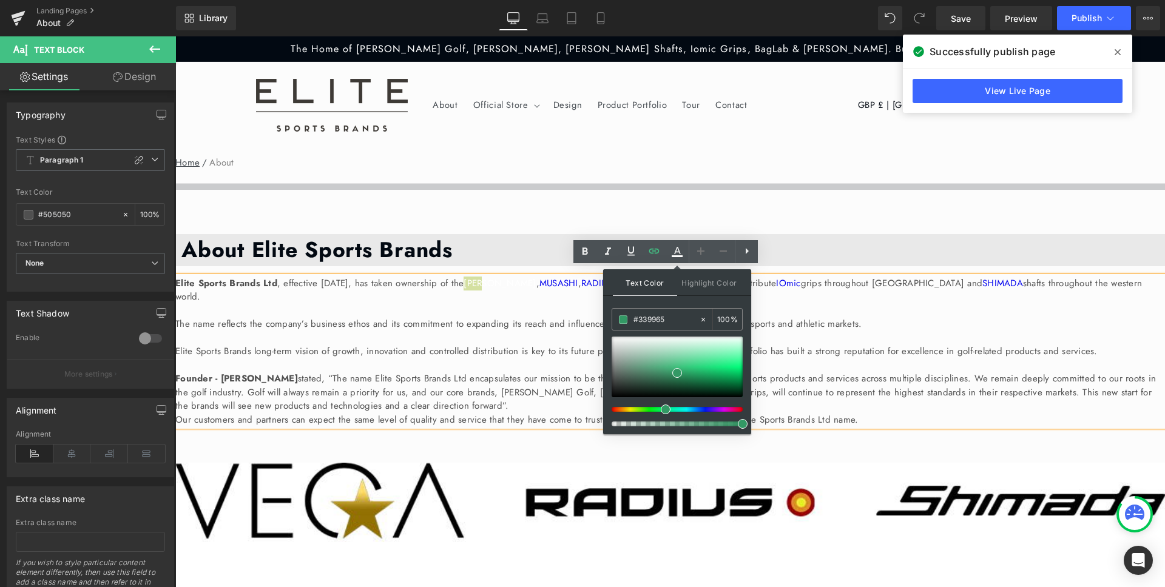
click at [718, 300] on div "Text Color Highlight Color rgba(51, 153, 101, 1) #339965 100 % transparent tran…" at bounding box center [677, 351] width 148 height 165
click at [833, 359] on p "Elite Sports Brands long-term vision of growth, innovation and controlled distr…" at bounding box center [670, 352] width 990 height 14
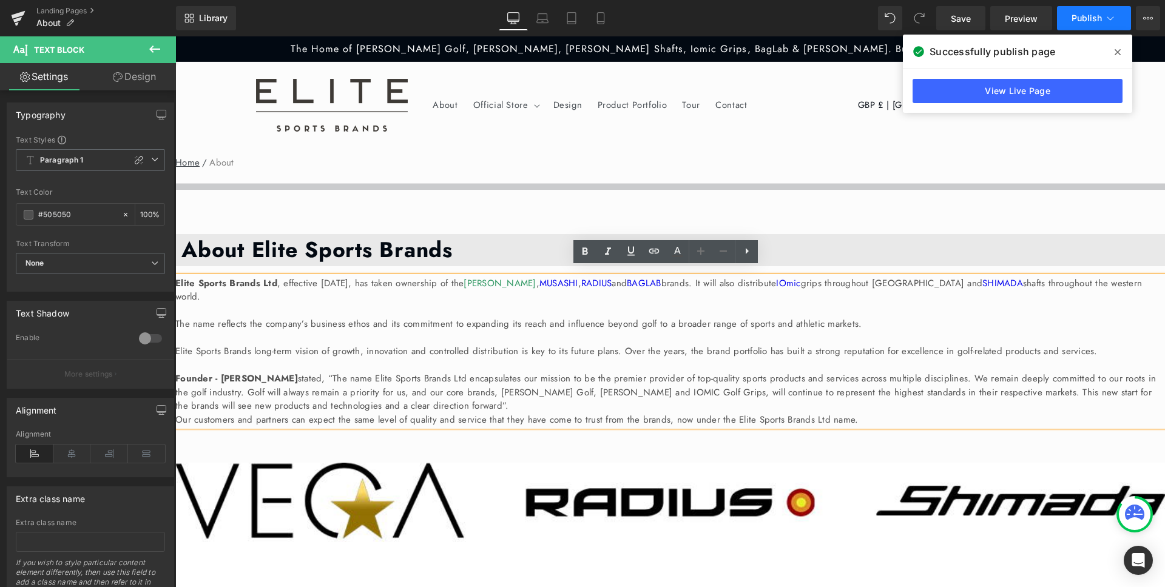
click at [1095, 12] on button "Publish" at bounding box center [1094, 18] width 74 height 24
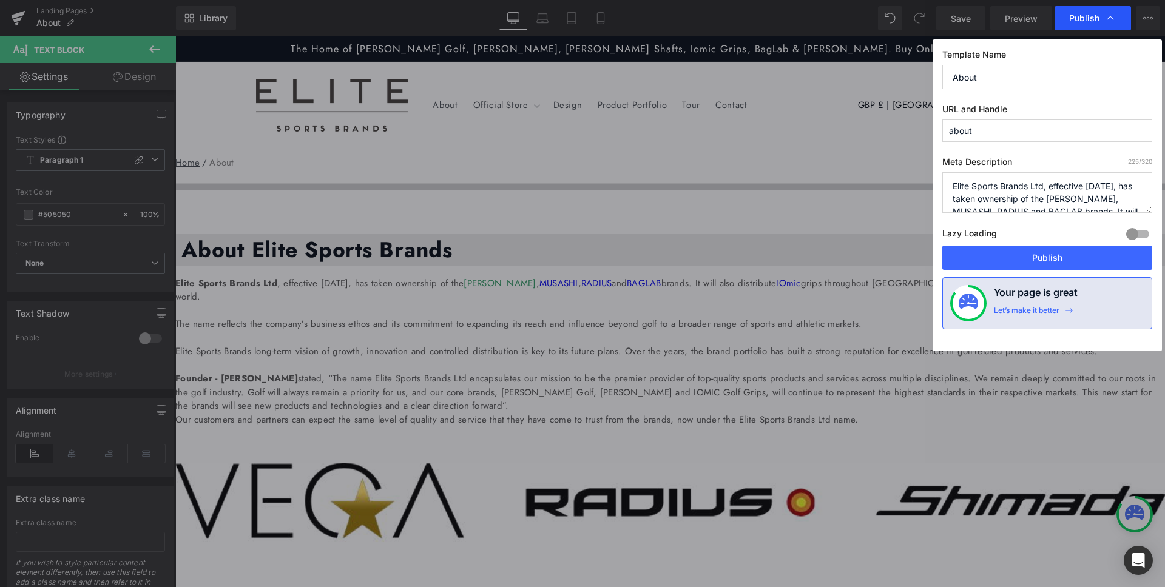
click at [1091, 17] on span "Publish" at bounding box center [1084, 18] width 30 height 11
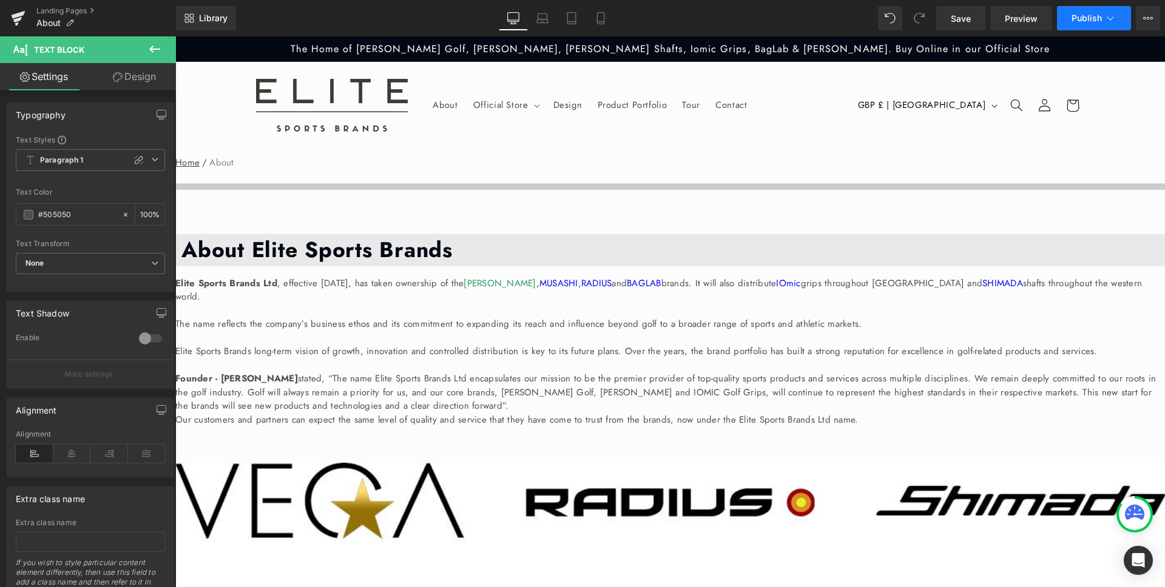
click at [1090, 18] on span "Publish" at bounding box center [1087, 18] width 30 height 10
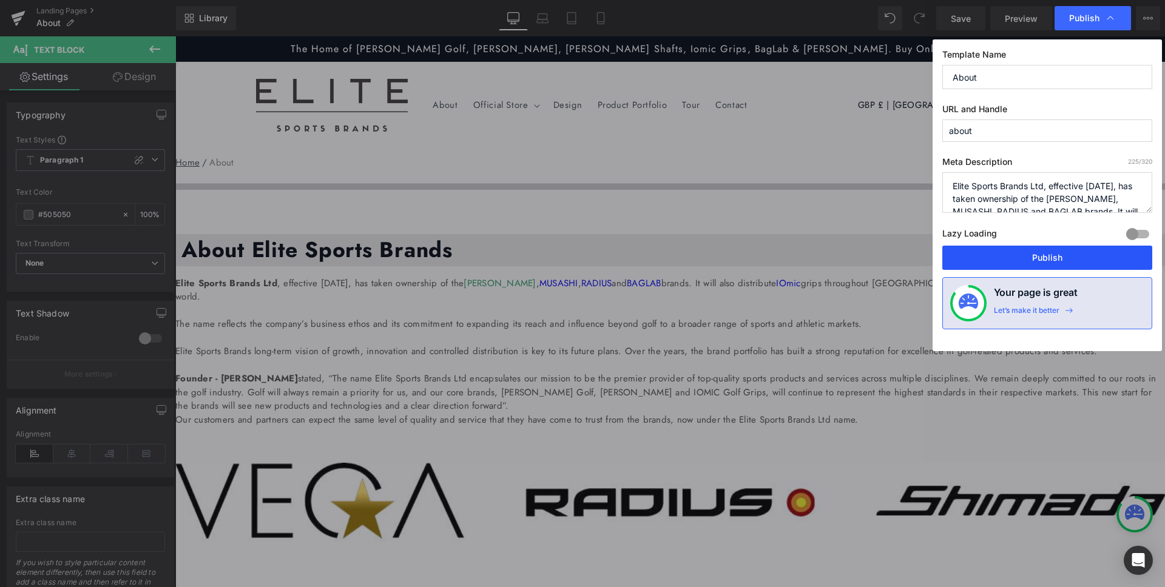
click at [1039, 266] on button "Publish" at bounding box center [1047, 258] width 210 height 24
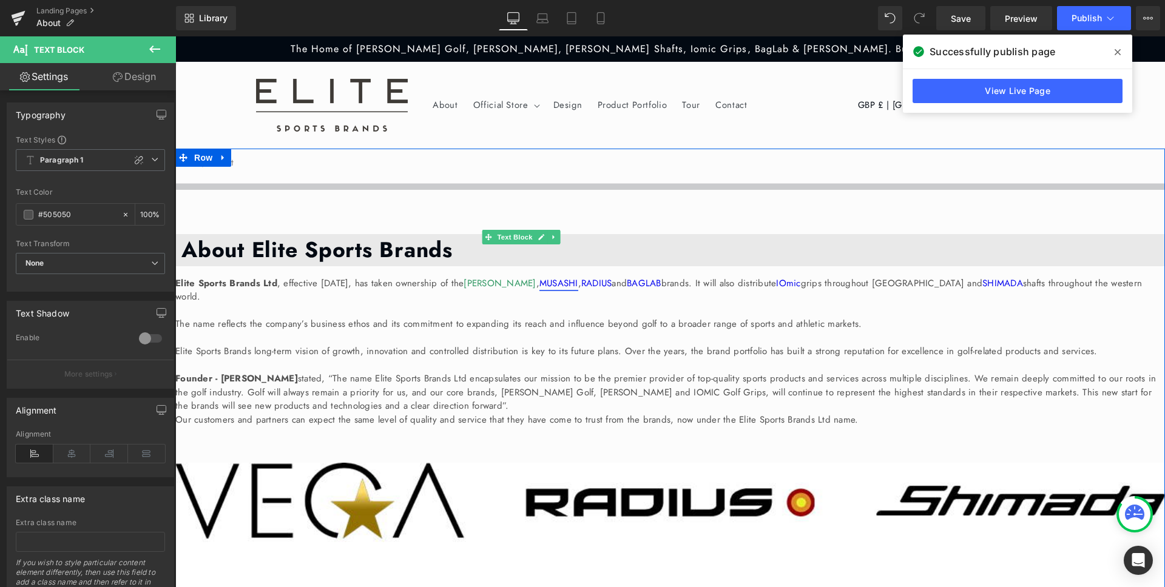
click at [578, 277] on link "MUSASHI" at bounding box center [558, 283] width 39 height 13
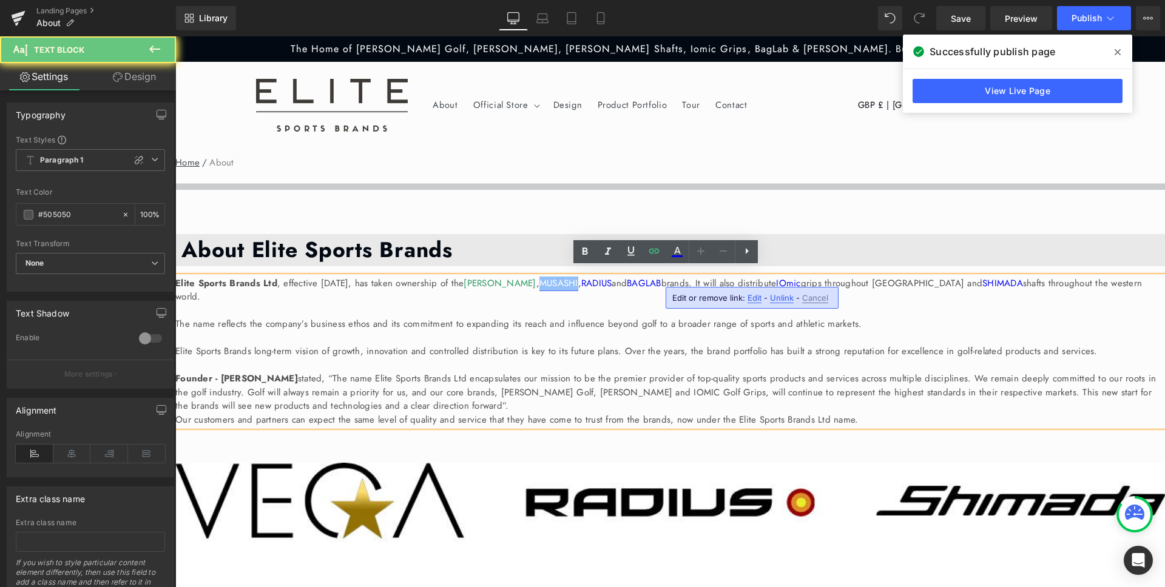
click at [578, 277] on link "MUSASHI" at bounding box center [558, 283] width 39 height 13
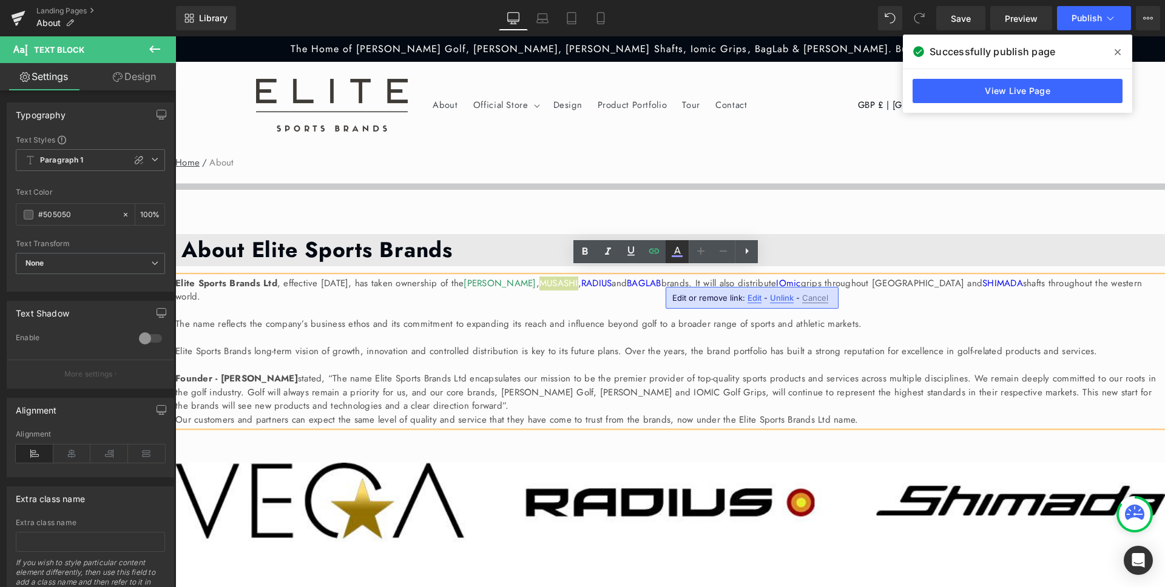
click at [677, 251] on icon at bounding box center [677, 252] width 15 height 15
type input "#ffffff"
type input "100"
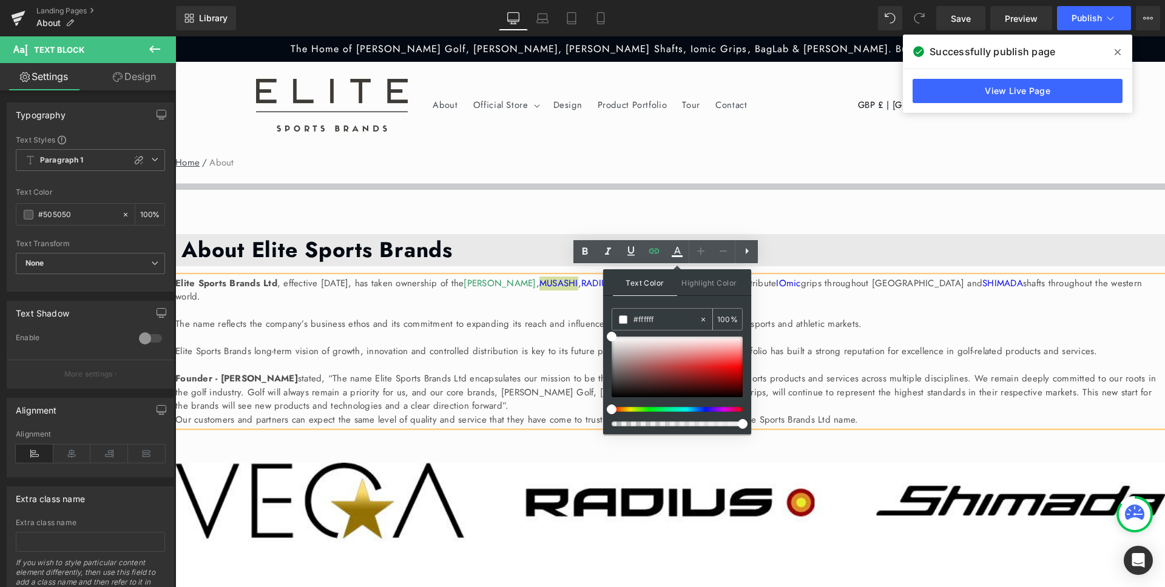
click at [643, 319] on input "#ffffff" at bounding box center [667, 319] width 66 height 13
paste input "339965"
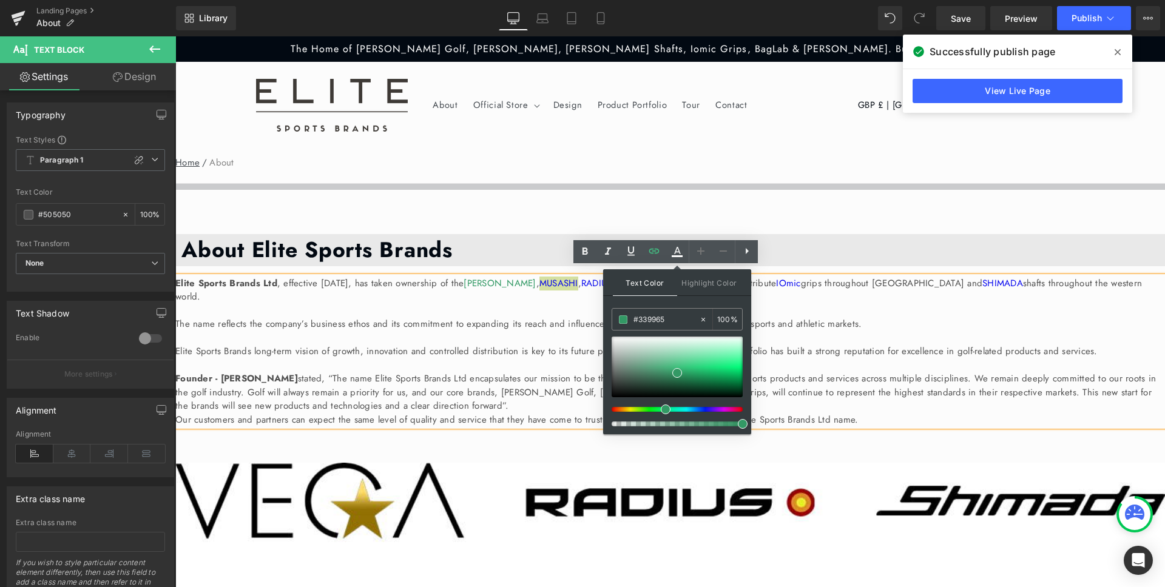
click at [746, 350] on div "Text Color Highlight Color rgba(51, 153, 101, 1) #339965 100 % transparent tran…" at bounding box center [677, 351] width 148 height 165
click at [800, 333] on p at bounding box center [670, 338] width 990 height 14
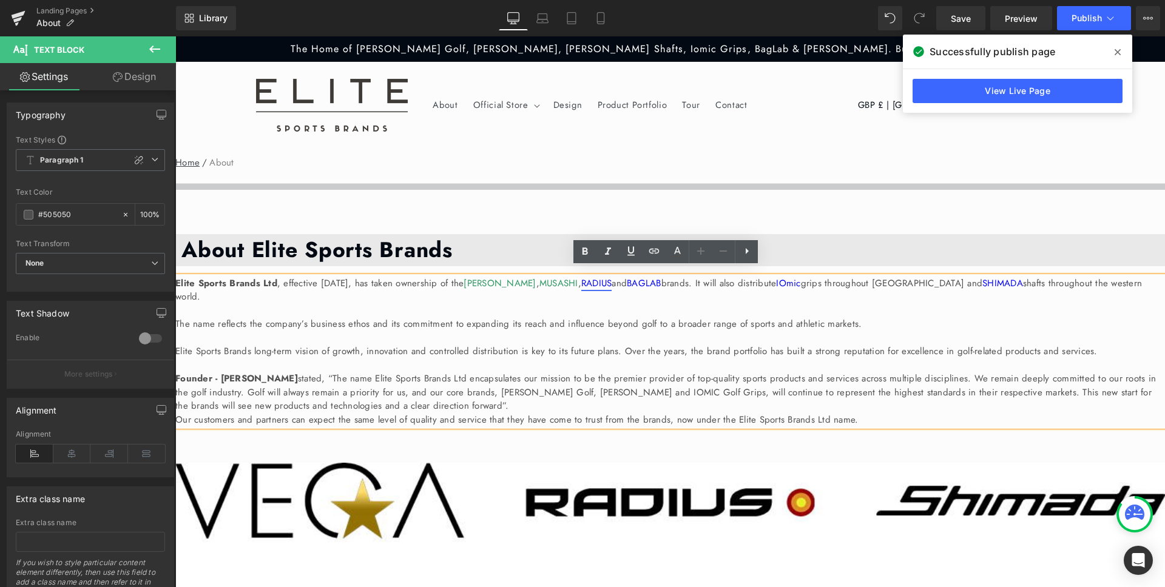
click at [612, 277] on link "RADIUS" at bounding box center [596, 283] width 31 height 13
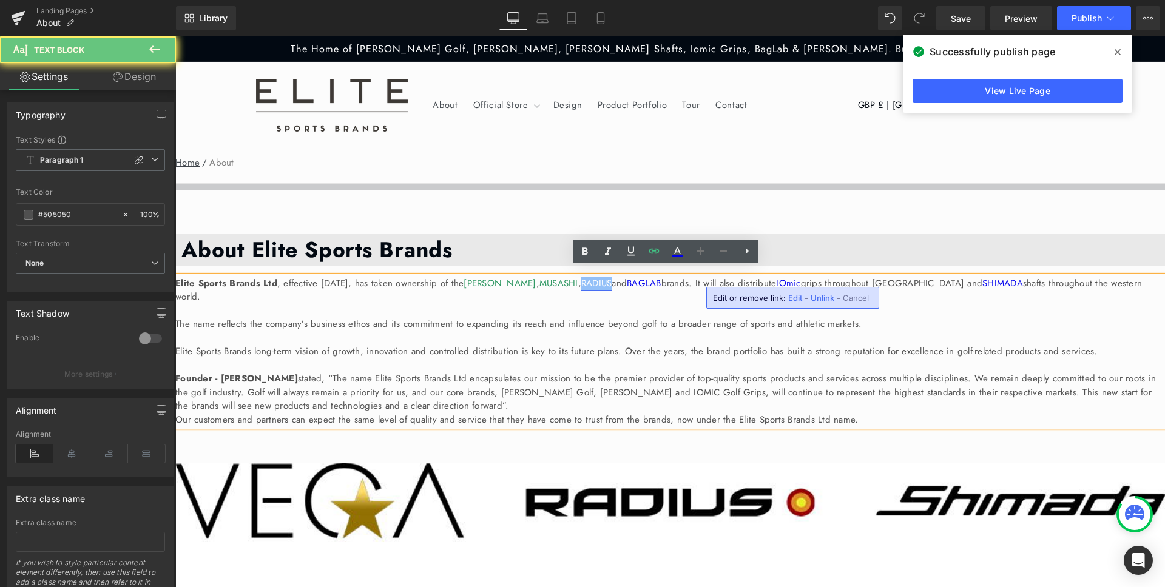
click at [612, 277] on link "RADIUS" at bounding box center [596, 283] width 31 height 13
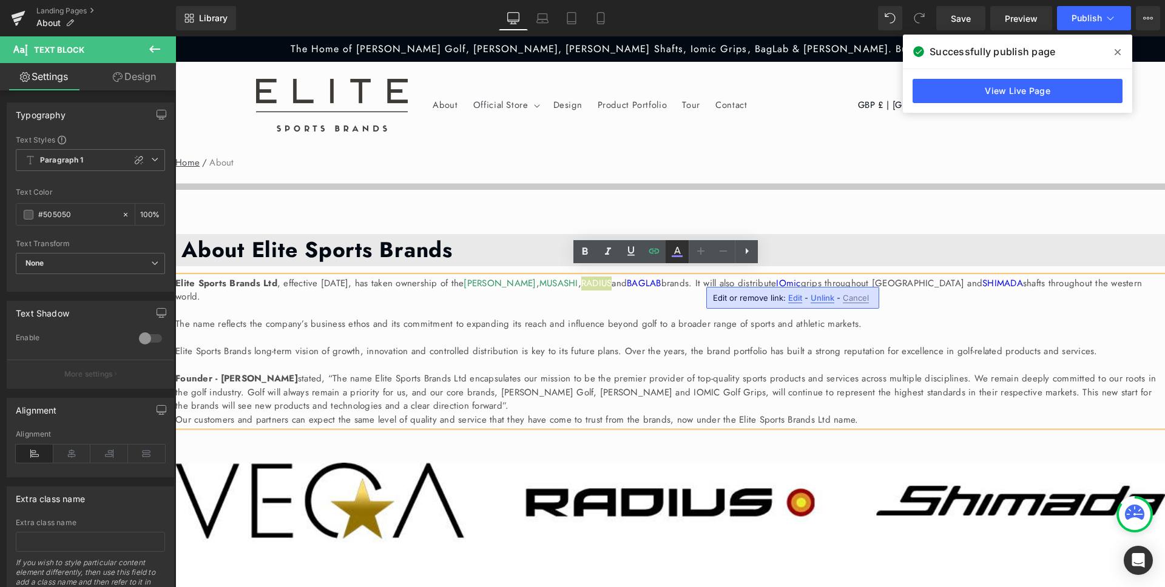
click at [675, 250] on icon at bounding box center [677, 250] width 7 height 7
type input "#ffffff"
type input "100"
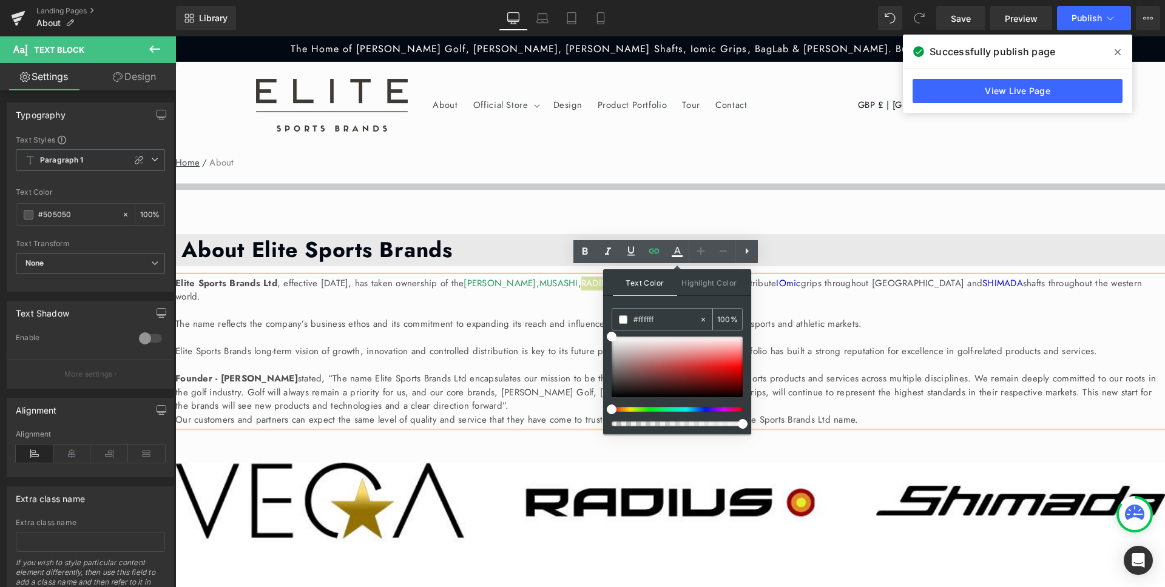
click at [641, 316] on input "#ffffff" at bounding box center [667, 319] width 66 height 13
paste input "339965"
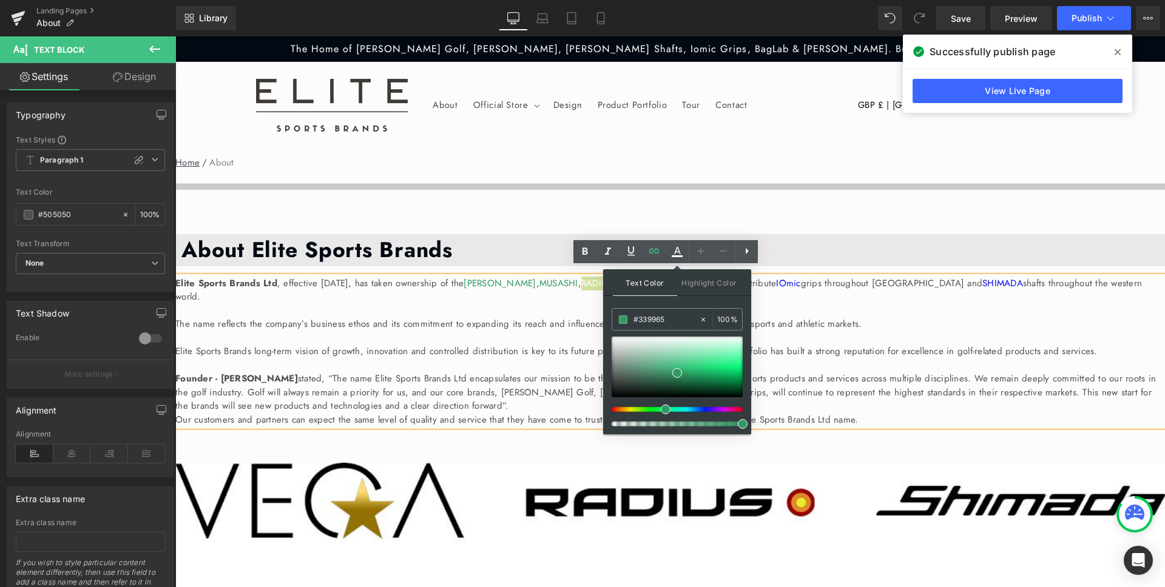
click at [713, 303] on div "Text Color Highlight Color rgba(51, 153, 101, 1) #339965 100 % transparent tran…" at bounding box center [677, 351] width 148 height 165
drag, startPoint x: 711, startPoint y: 299, endPoint x: 653, endPoint y: 274, distance: 62.8
click at [711, 299] on div "Text Color Highlight Color rgba(51, 153, 101, 1) #339965 100 % transparent tran…" at bounding box center [677, 351] width 148 height 165
click at [841, 317] on p "The name reflects the company’s business ethos and its commitment to expanding …" at bounding box center [670, 324] width 990 height 14
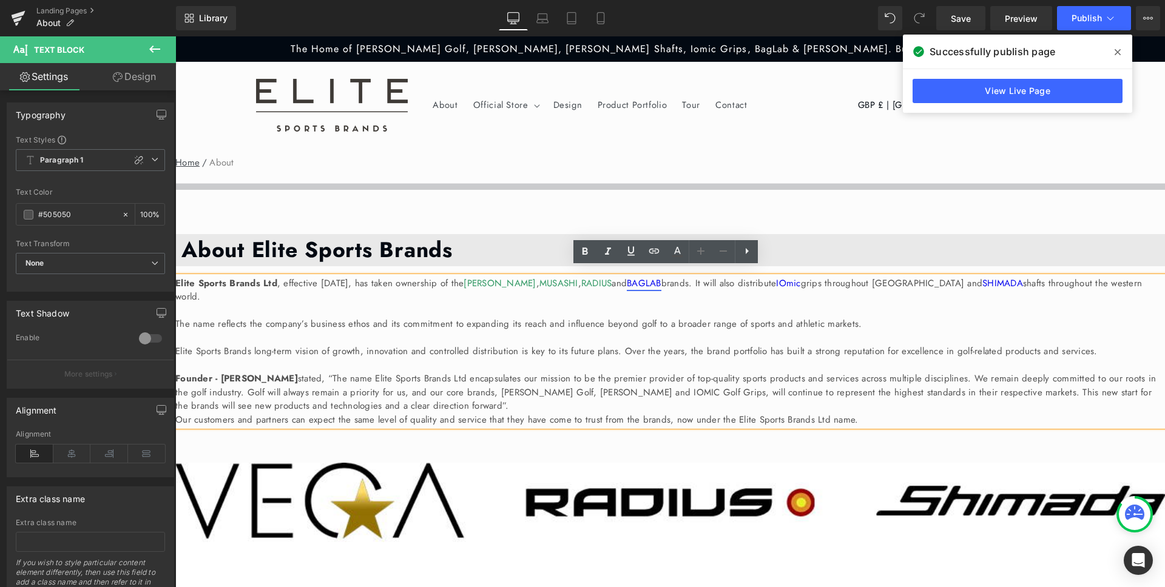
click at [661, 277] on link "BAGLAB" at bounding box center [644, 283] width 35 height 13
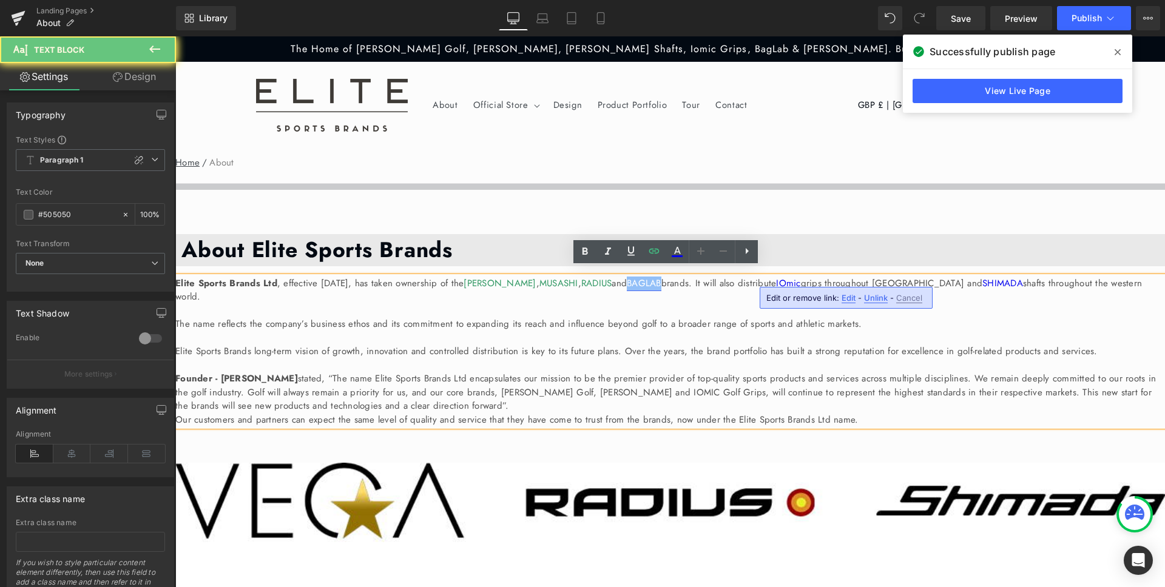
click at [661, 277] on link "BAGLAB" at bounding box center [644, 283] width 35 height 13
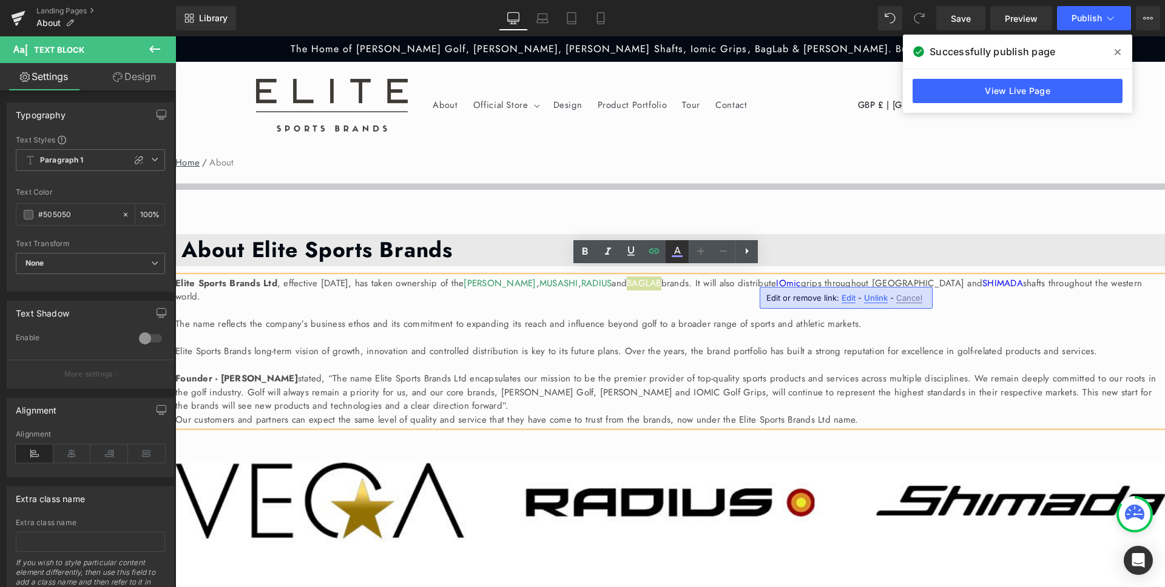
click at [678, 257] on icon at bounding box center [677, 252] width 15 height 15
type input "#ffffff"
type input "100"
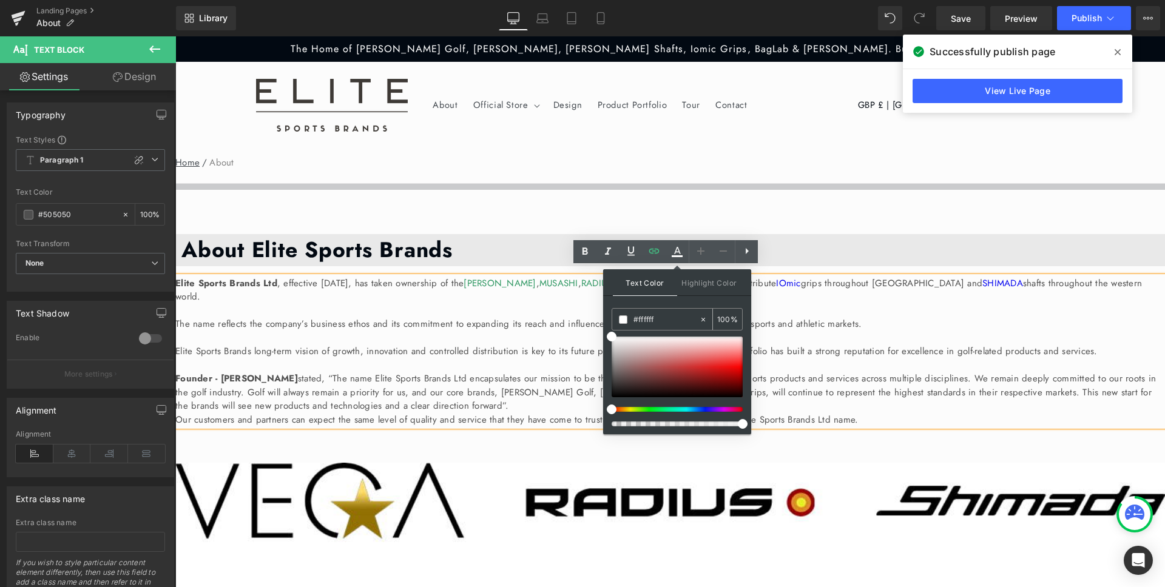
click at [641, 319] on input "#ffffff" at bounding box center [667, 319] width 66 height 13
paste input "339965"
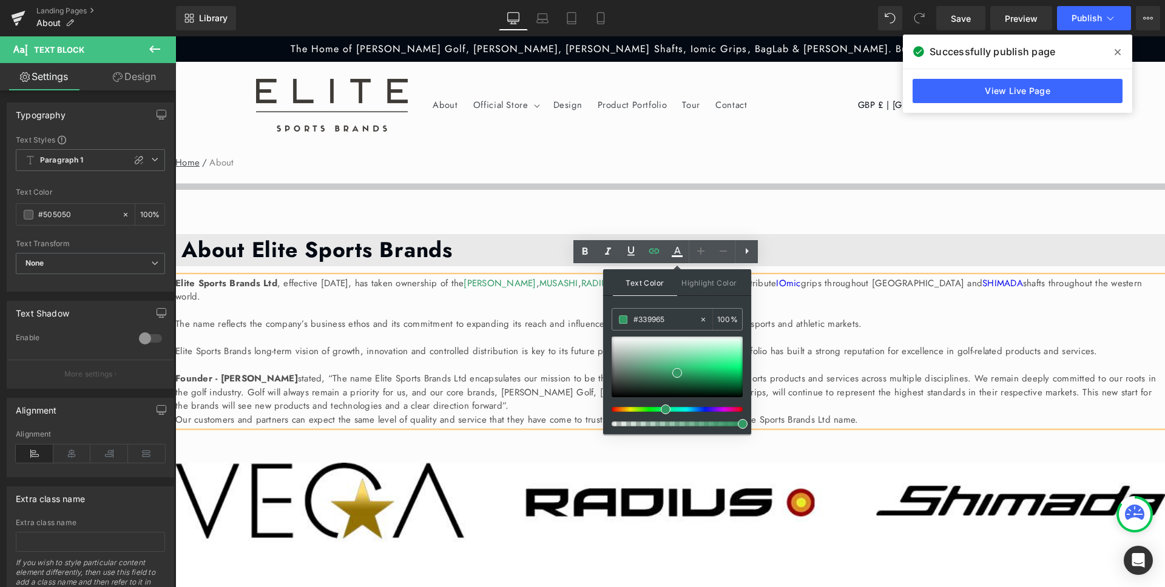
click at [749, 359] on div "Text Color Highlight Color rgba(51, 153, 101, 1) #339965 100 % transparent tran…" at bounding box center [677, 351] width 148 height 165
click at [814, 331] on p at bounding box center [670, 338] width 990 height 14
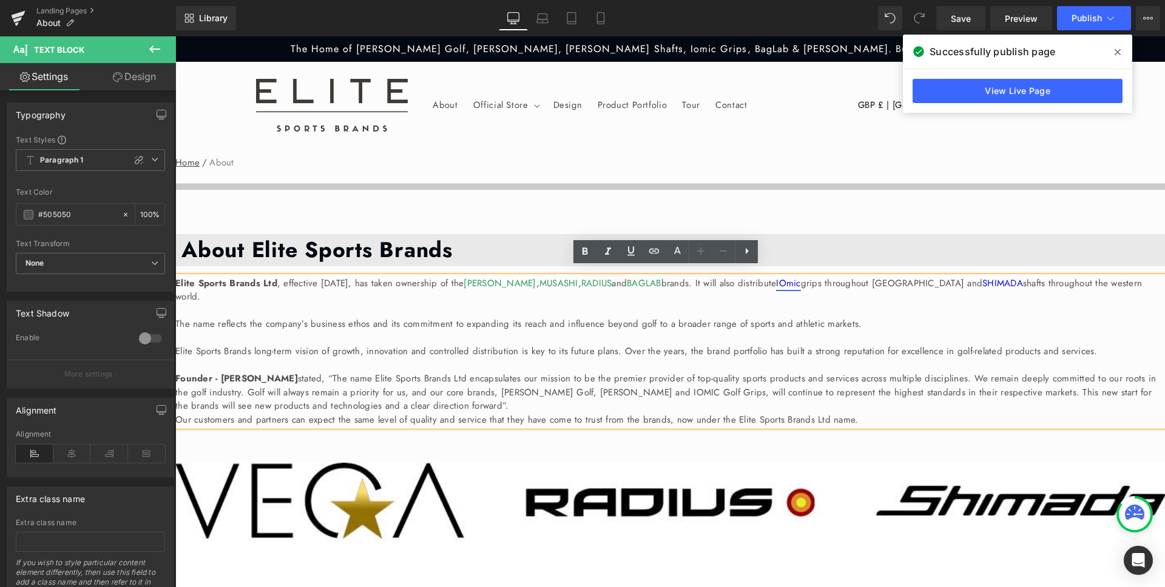
click at [800, 277] on link "IOmic" at bounding box center [788, 283] width 24 height 13
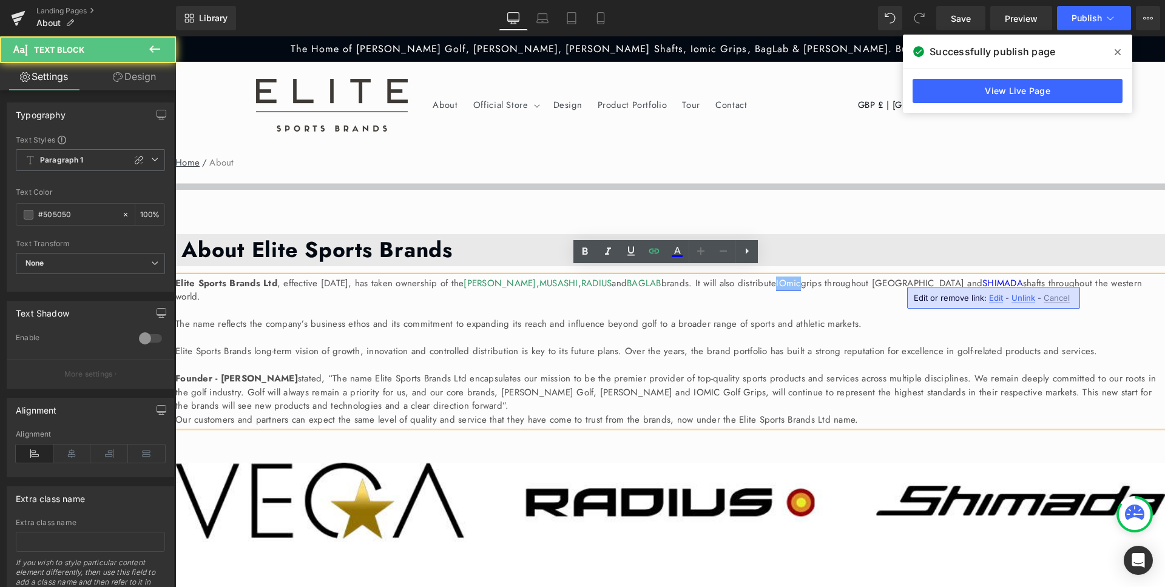
click at [800, 277] on link "IOmic" at bounding box center [788, 283] width 24 height 13
click at [672, 251] on icon at bounding box center [677, 252] width 15 height 15
type input "#ffffff"
type input "100"
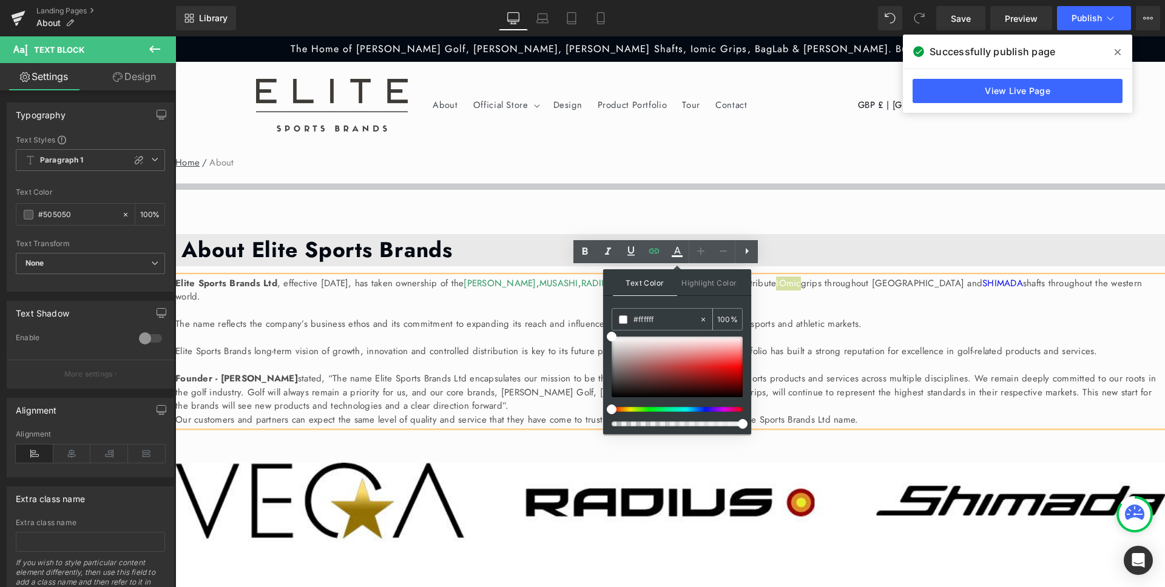
click at [643, 319] on input "#ffffff" at bounding box center [667, 319] width 66 height 13
paste input "339965"
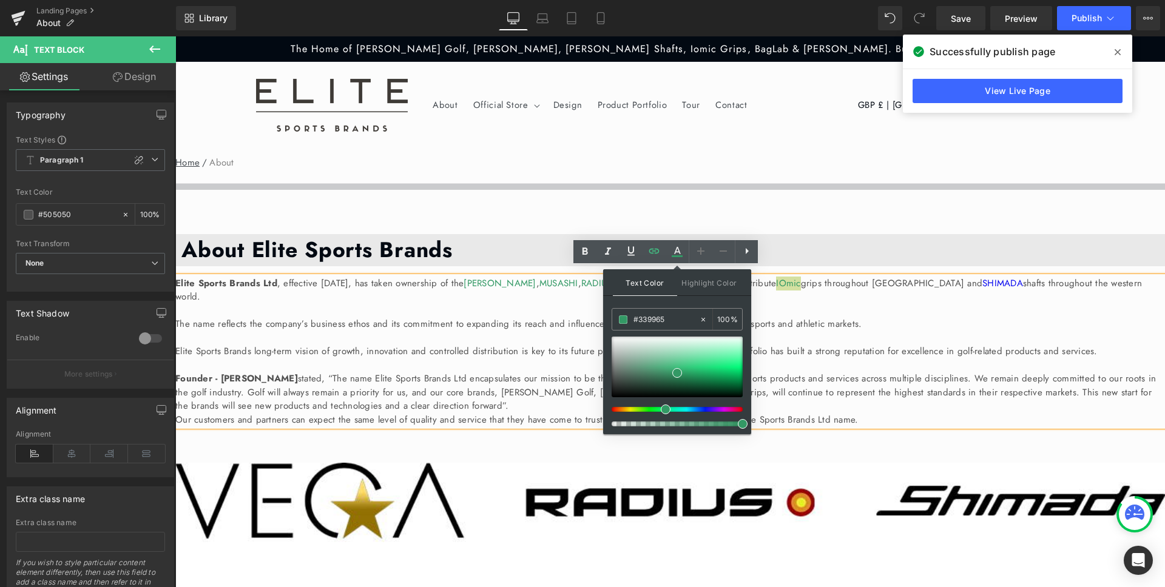
drag, startPoint x: 749, startPoint y: 343, endPoint x: 630, endPoint y: 300, distance: 126.7
click at [749, 343] on div "Text Color Highlight Color rgba(51, 153, 101, 1) #339965 100 % transparent tran…" at bounding box center [677, 351] width 148 height 165
click at [810, 345] on p "Elite Sports Brands long-term vision of growth, innovation and controlled distr…" at bounding box center [670, 352] width 990 height 14
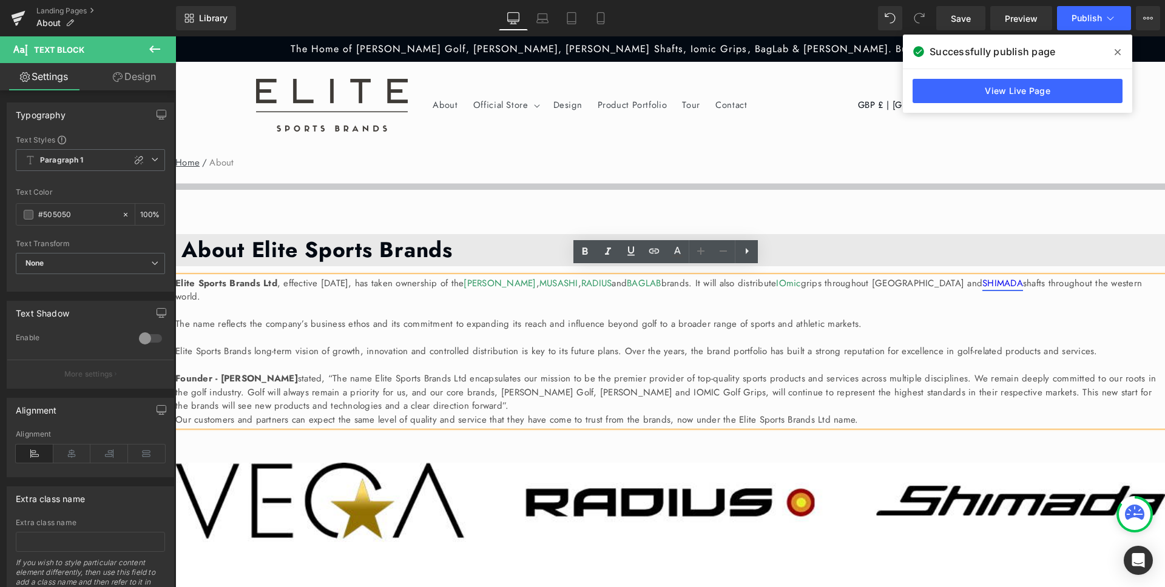
click at [982, 289] on link "SHIMADA" at bounding box center [1002, 283] width 41 height 13
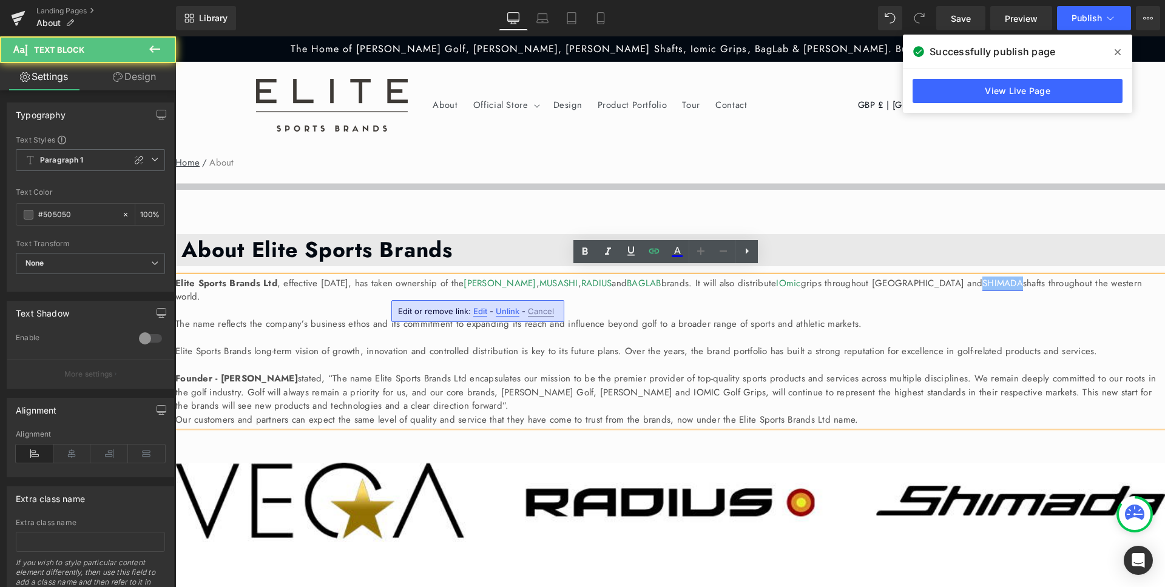
click at [982, 289] on link "SHIMADA" at bounding box center [1002, 283] width 41 height 13
click at [982, 288] on link "SHIMADA" at bounding box center [1002, 283] width 41 height 13
click at [529, 292] on p "Elite Sports Brands Ltd , effective [DATE], has taken ownership of the [PERSON_…" at bounding box center [670, 290] width 990 height 27
click at [982, 288] on link "SHIMADA" at bounding box center [1002, 283] width 41 height 13
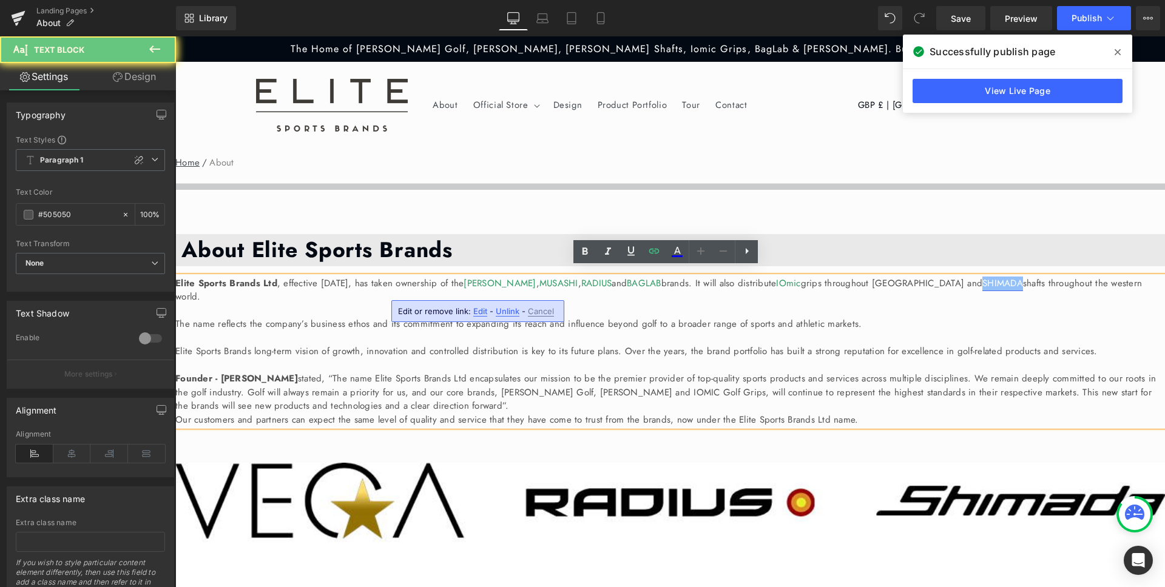
click at [982, 288] on link "SHIMADA" at bounding box center [1002, 283] width 41 height 13
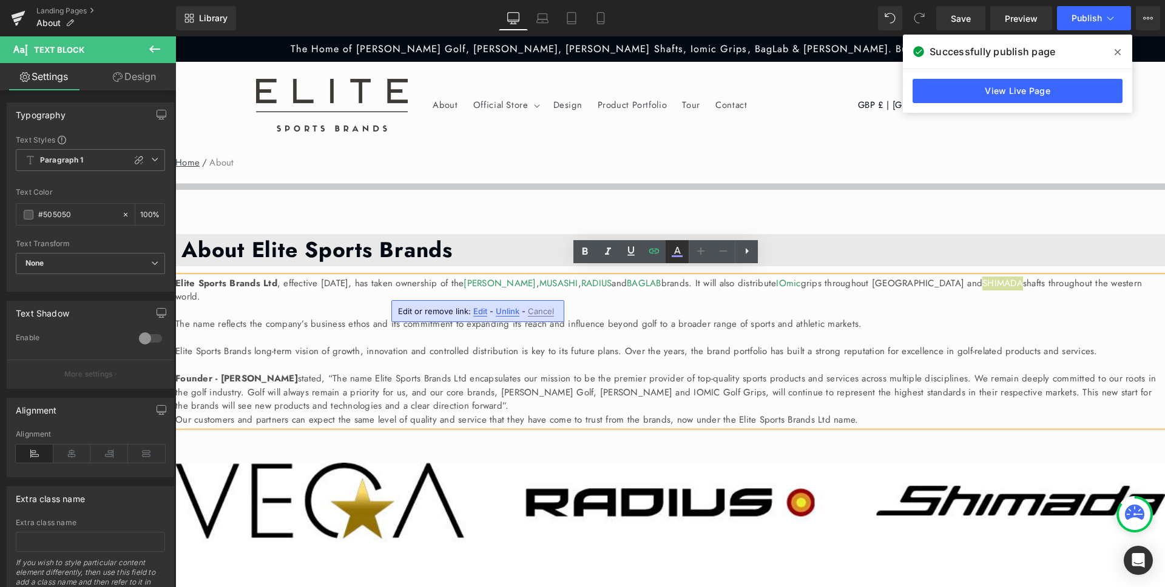
click at [681, 246] on icon at bounding box center [677, 252] width 15 height 15
type input "#ffffff"
type input "100"
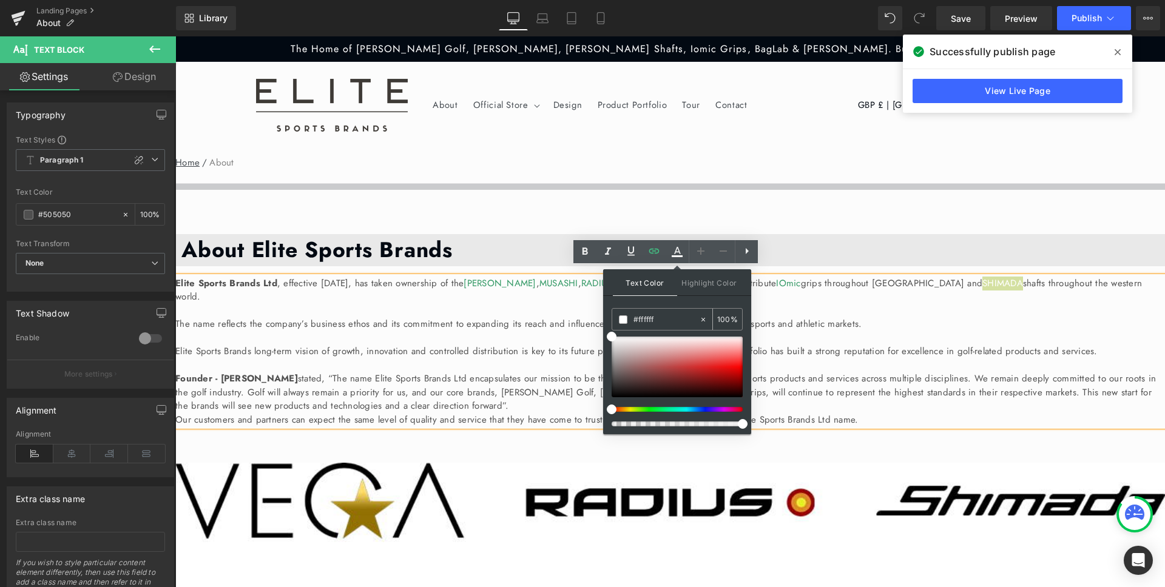
click at [649, 314] on input "#ffffff" at bounding box center [667, 319] width 66 height 13
click at [649, 315] on input "#ffffff" at bounding box center [667, 319] width 66 height 13
click at [647, 318] on input "#ffffff" at bounding box center [667, 319] width 66 height 13
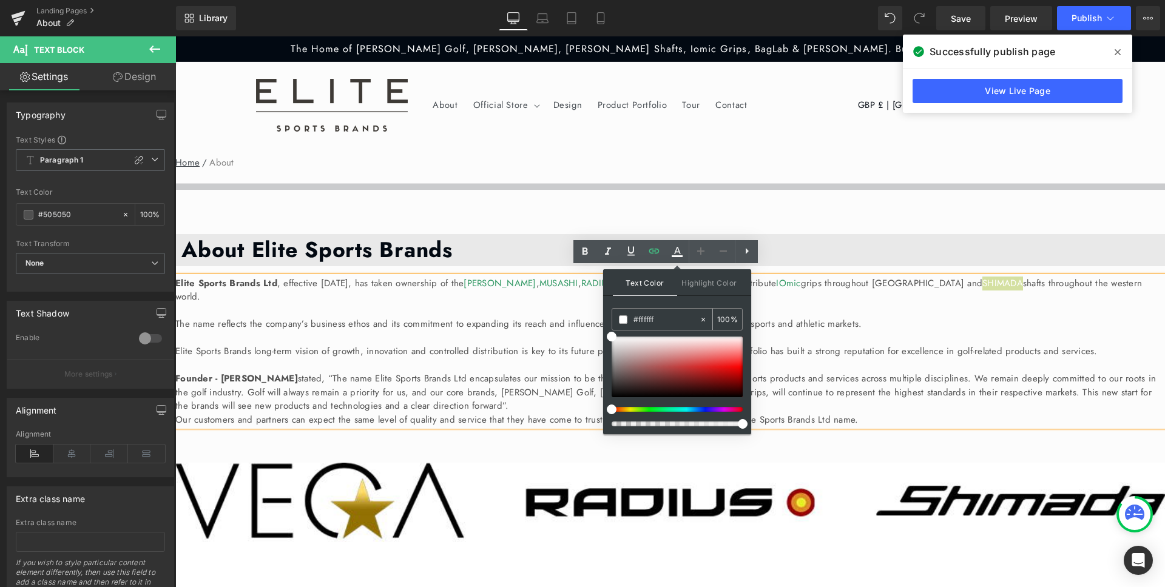
paste input "339965"
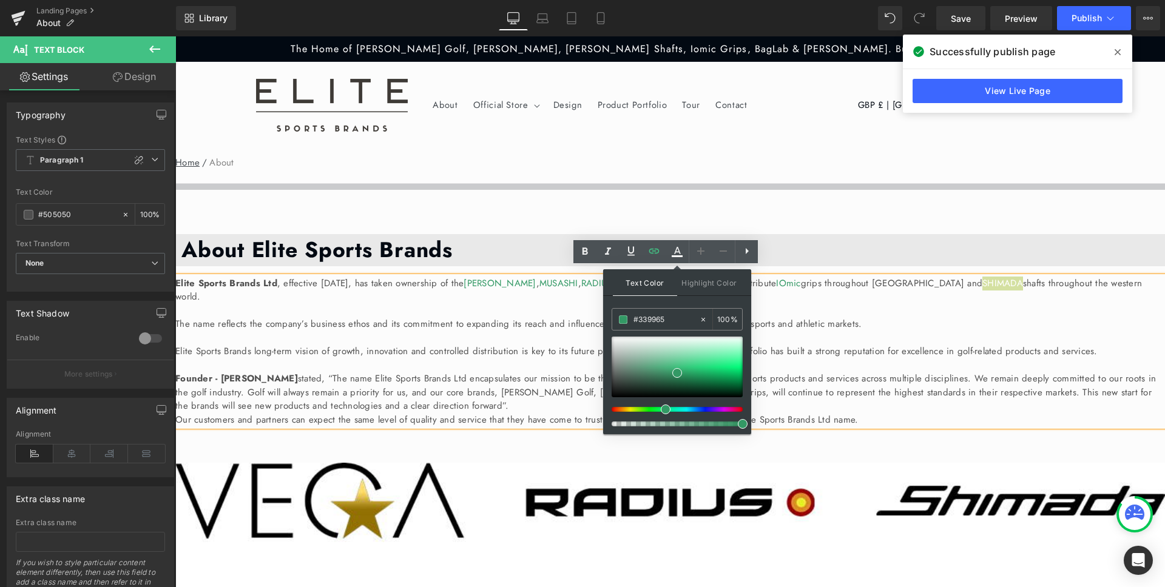
type input "#339965"
click at [746, 340] on div "Text Color Highlight Color rgba(51, 153, 101, 1) #339965 100 % transparent tran…" at bounding box center [677, 351] width 148 height 165
click at [815, 345] on p "Elite Sports Brands long-term vision of growth, innovation and controlled distr…" at bounding box center [670, 352] width 990 height 14
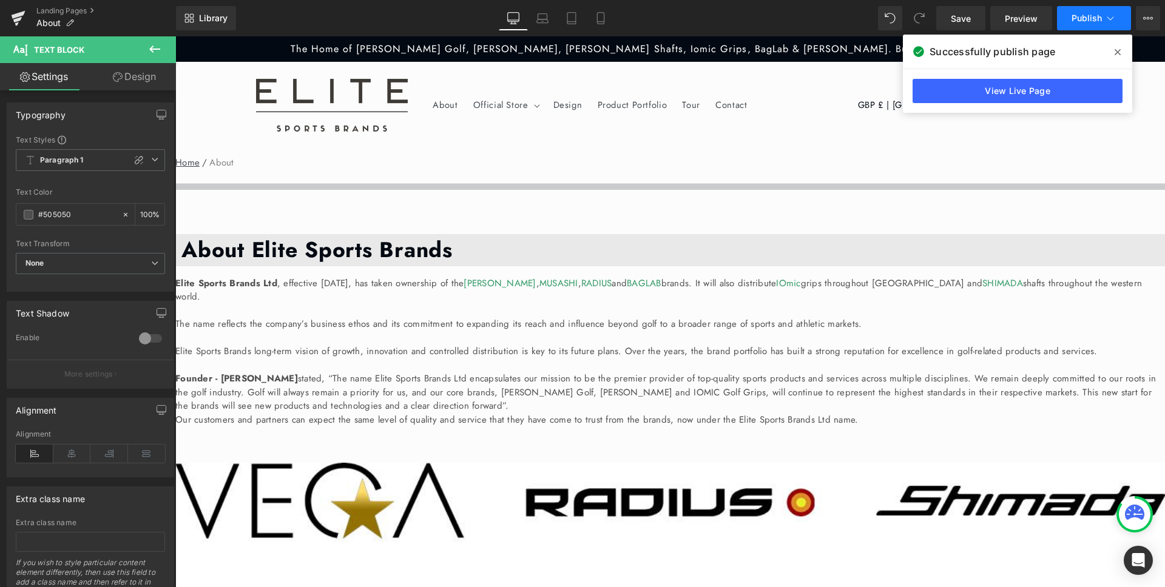
click at [1087, 18] on span "Publish" at bounding box center [1087, 18] width 30 height 10
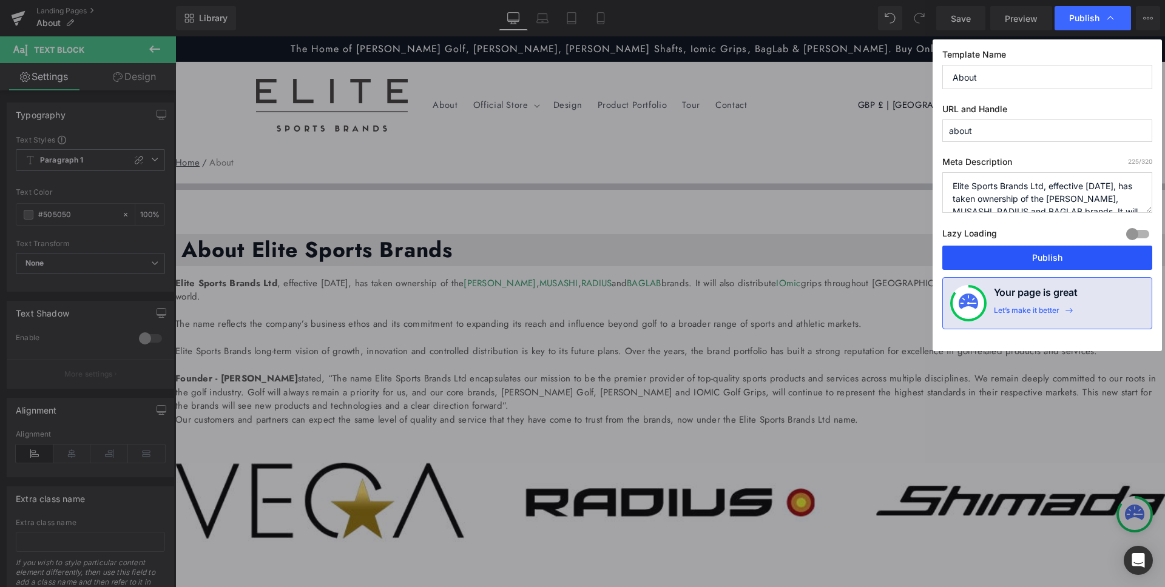
click at [1042, 261] on button "Publish" at bounding box center [1047, 258] width 210 height 24
